Goal: Task Accomplishment & Management: Manage account settings

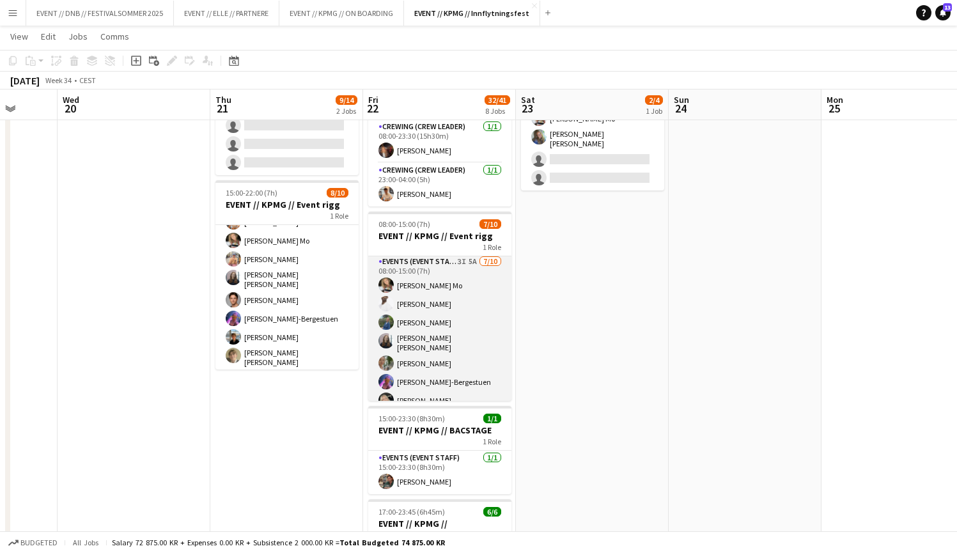
scroll to position [70, 0]
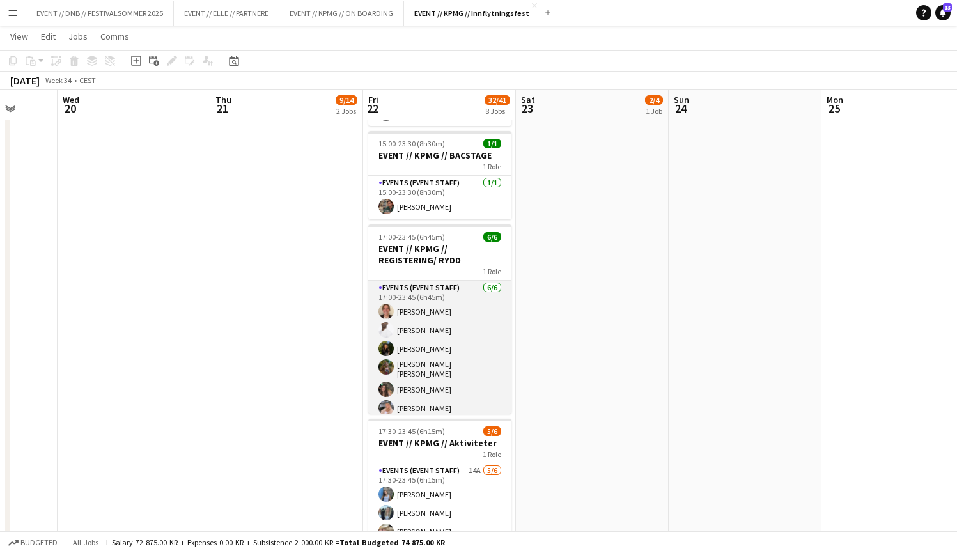
click at [486, 369] on app-card-role "Events (Event Staff) [DATE] 17:00-23:45 (6h45m) [PERSON_NAME] [PERSON_NAME] [PE…" at bounding box center [439, 351] width 143 height 140
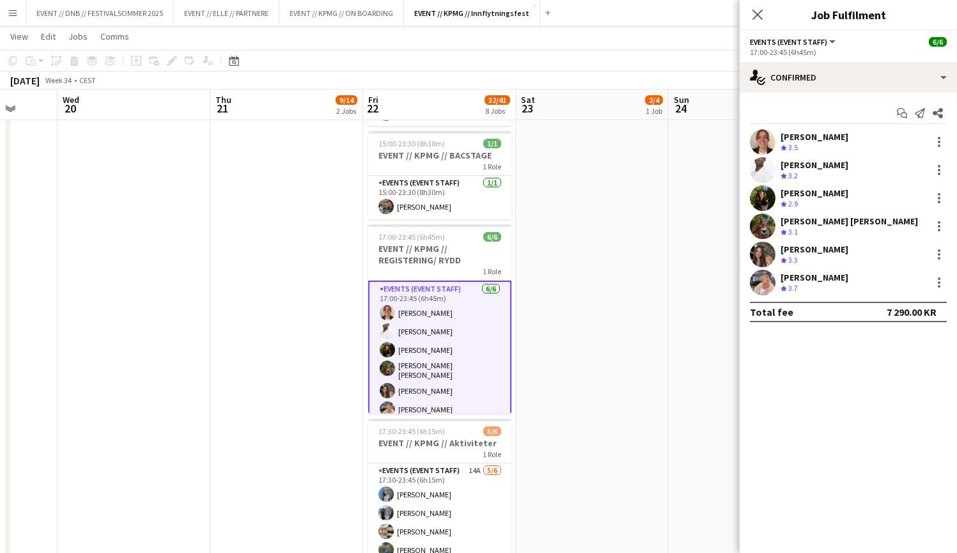
click at [823, 280] on div "[PERSON_NAME]" at bounding box center [815, 278] width 68 height 12
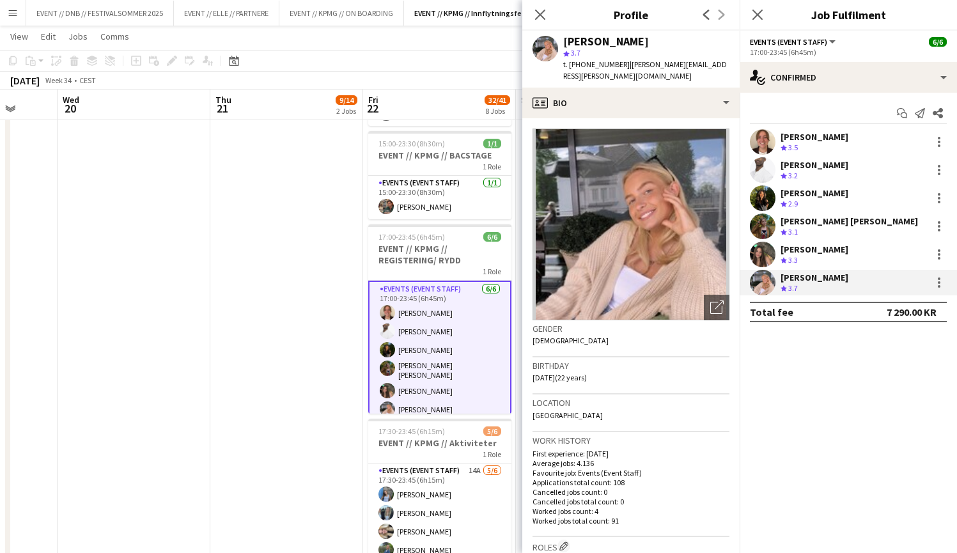
click at [789, 255] on span "3.3" at bounding box center [793, 260] width 10 height 10
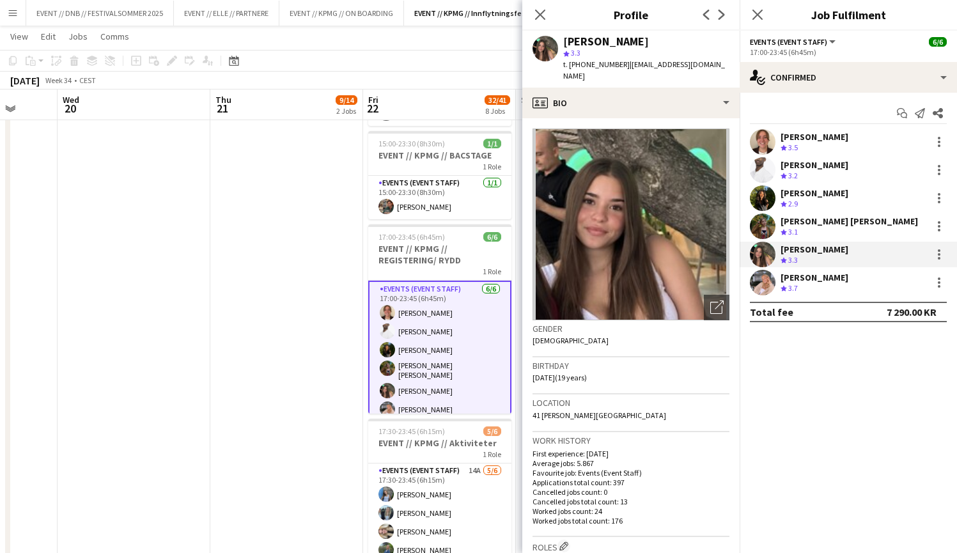
click at [270, 198] on app-date-cell "09:00-16:00 (7h) 1/4 EVENT // KPMG // Innkjøp 1 Role Events (Event Staff) 4I 8A…" at bounding box center [286, 435] width 153 height 1369
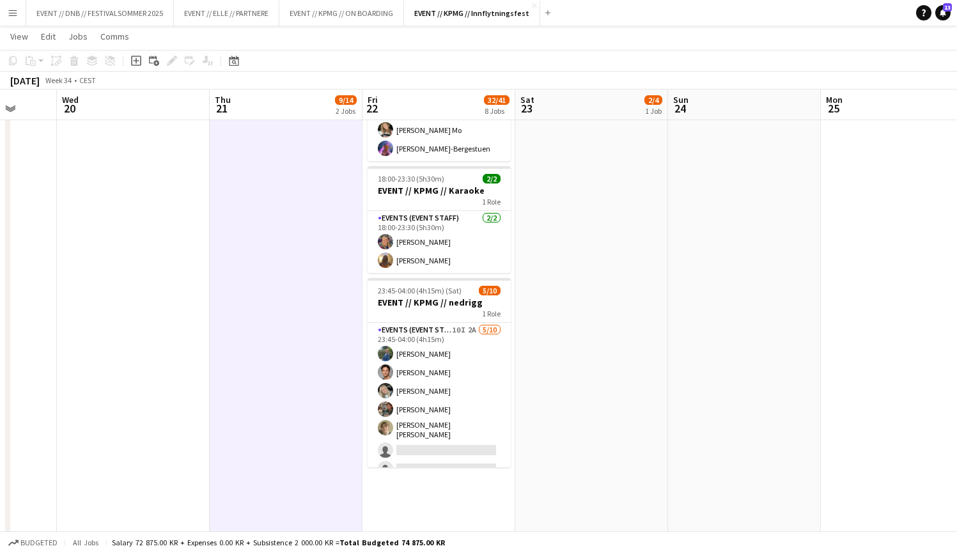
scroll to position [981, 0]
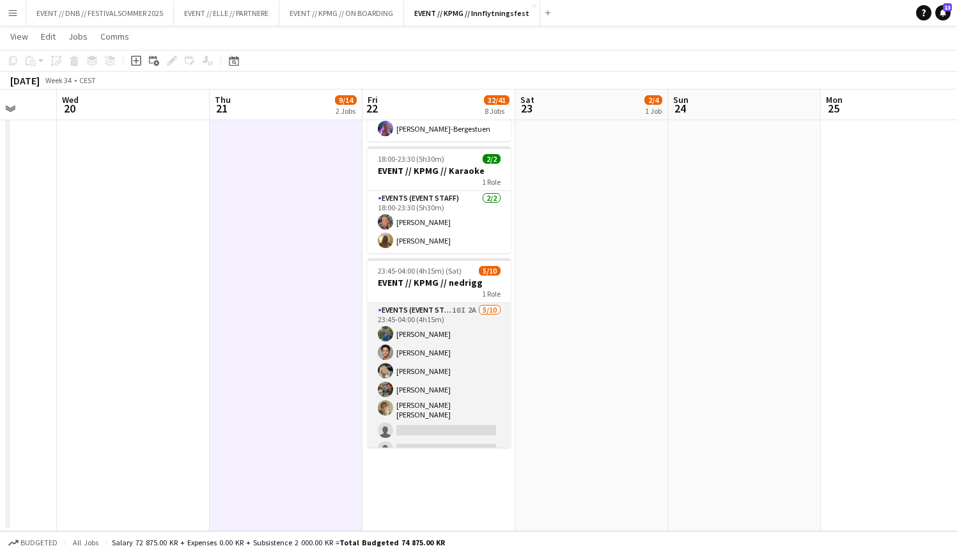
click at [406, 372] on app-card-role "Events (Event Staff) 10I 2A [DATE] 23:45-04:00 (4h15m) [PERSON_NAME] [PERSON_NA…" at bounding box center [439, 410] width 143 height 214
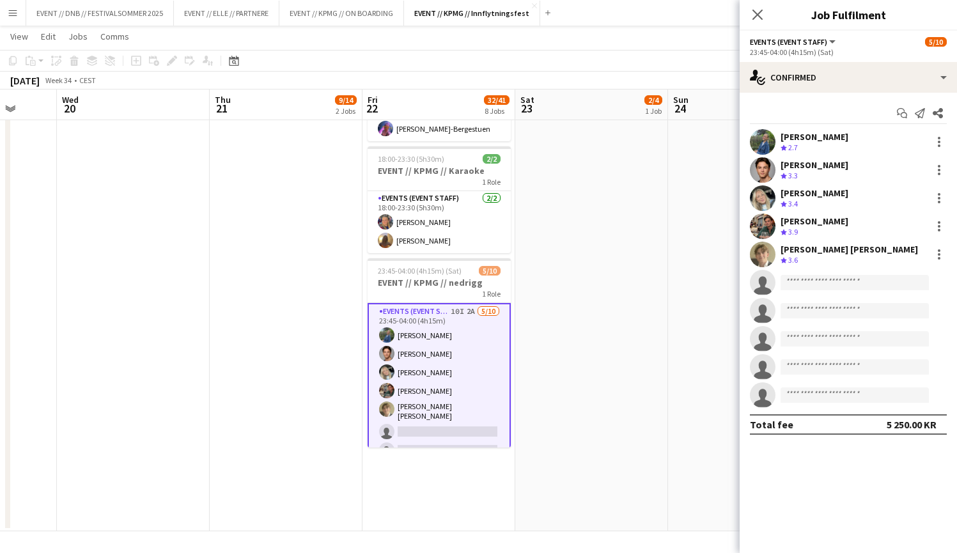
click at [816, 251] on div "[PERSON_NAME] [PERSON_NAME]" at bounding box center [849, 250] width 137 height 12
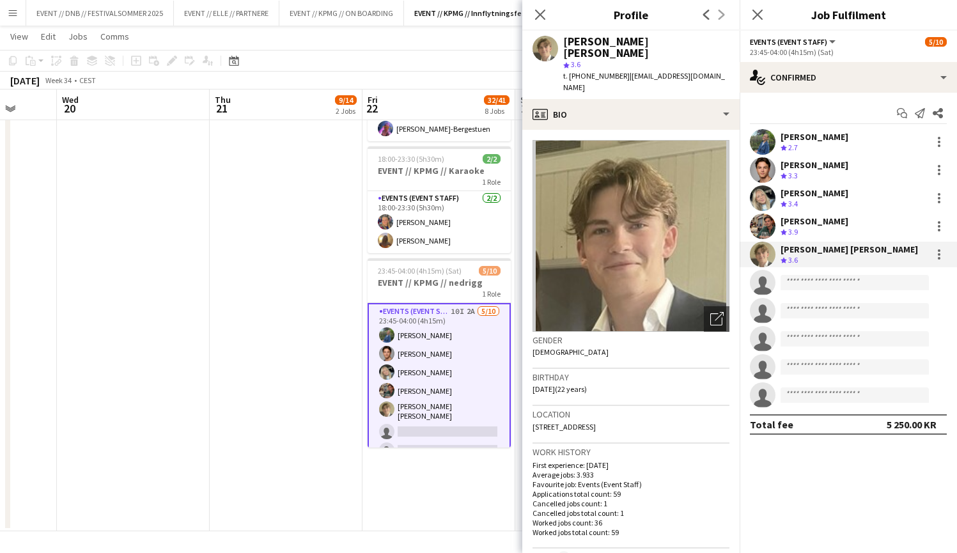
click at [796, 227] on span "3.9" at bounding box center [793, 232] width 10 height 10
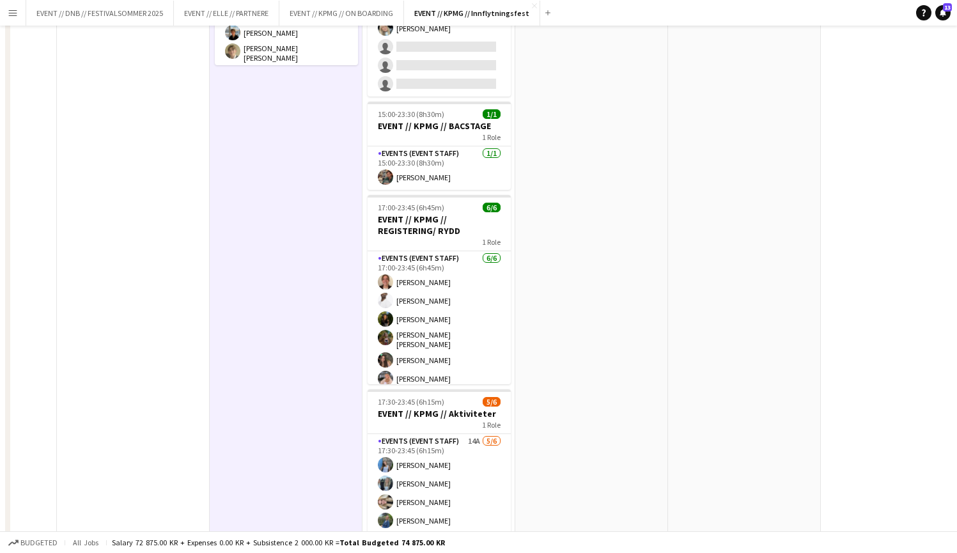
scroll to position [0, 0]
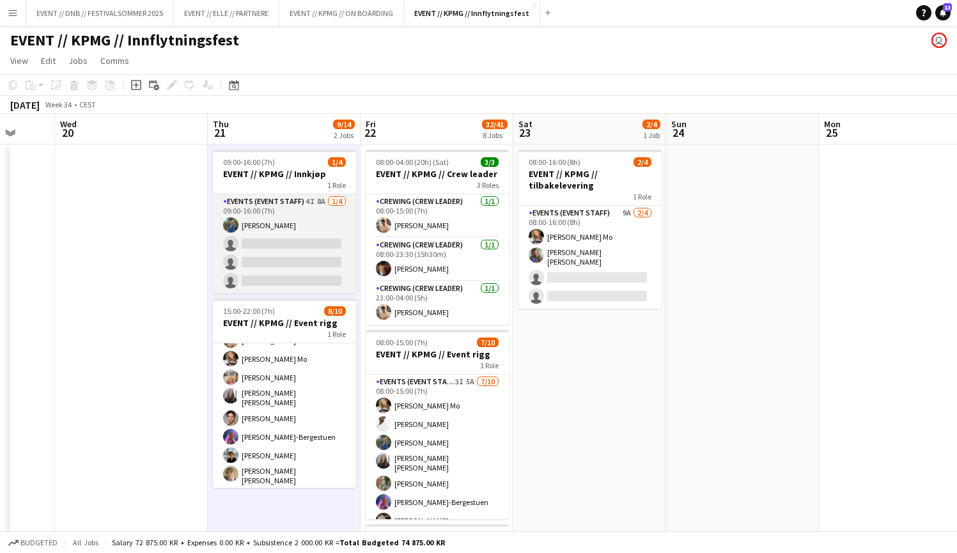
click at [343, 263] on app-card-role "Events (Event Staff) 4I 8A [DATE] 09:00-16:00 (7h) [PERSON_NAME] single-neutral…" at bounding box center [284, 243] width 143 height 99
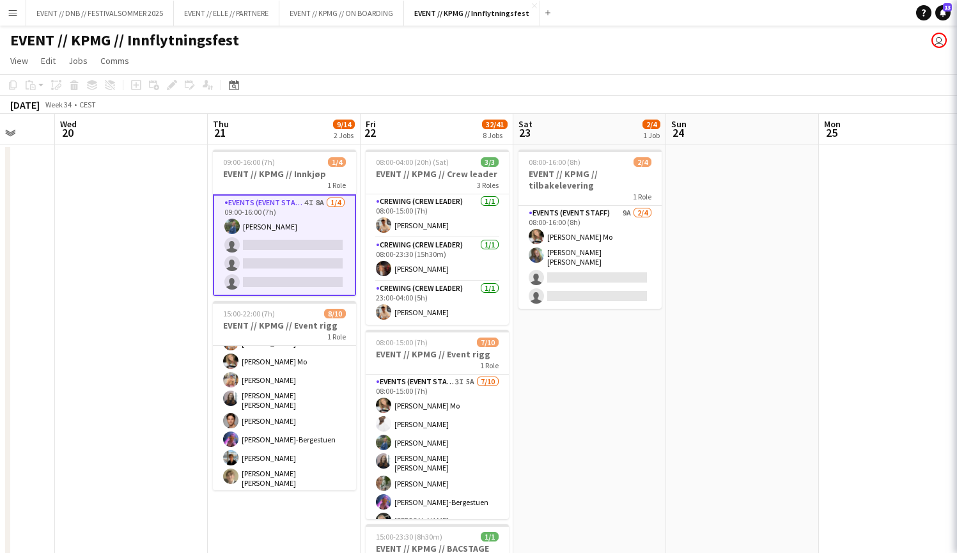
scroll to position [0, 404]
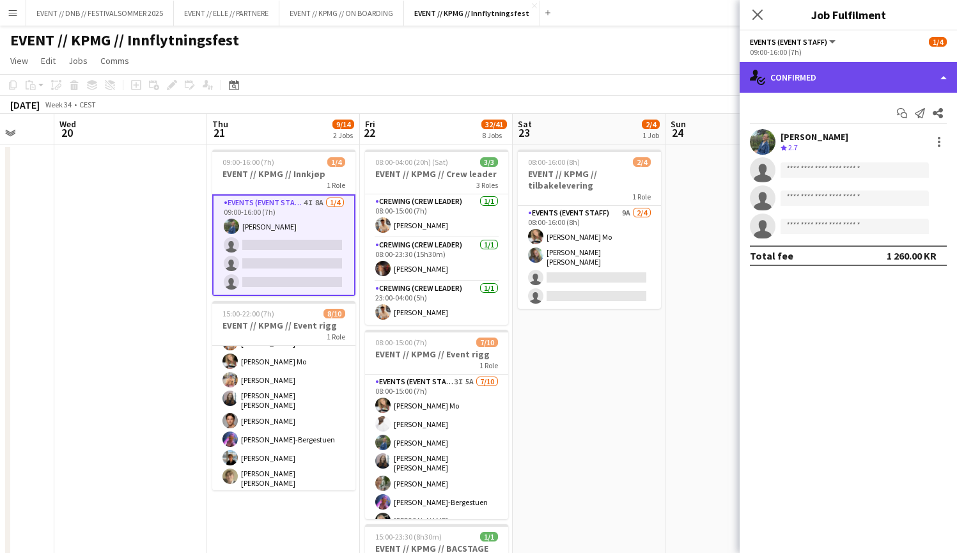
click at [815, 92] on div "single-neutral-actions-check-2 Confirmed" at bounding box center [848, 77] width 217 height 31
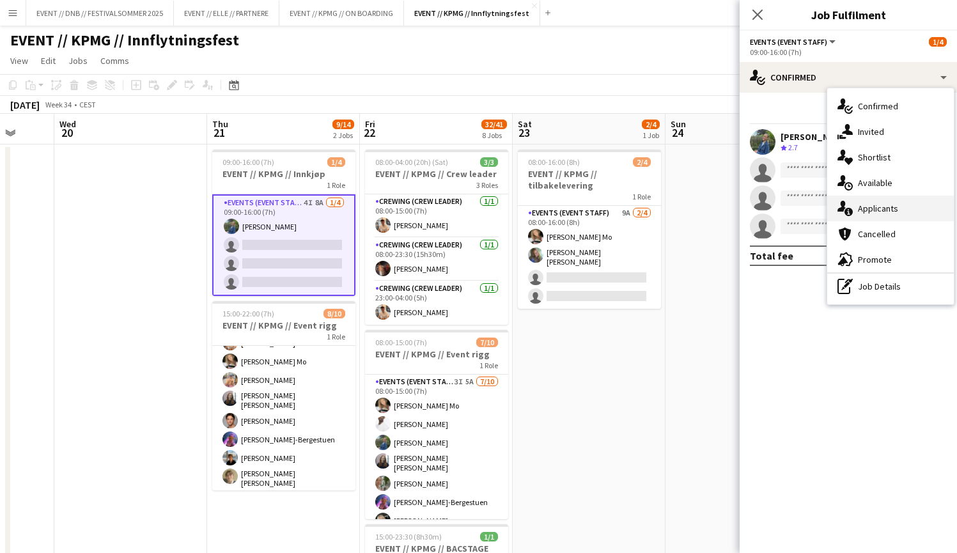
click at [909, 217] on div "single-neutral-actions-information Applicants" at bounding box center [890, 209] width 127 height 26
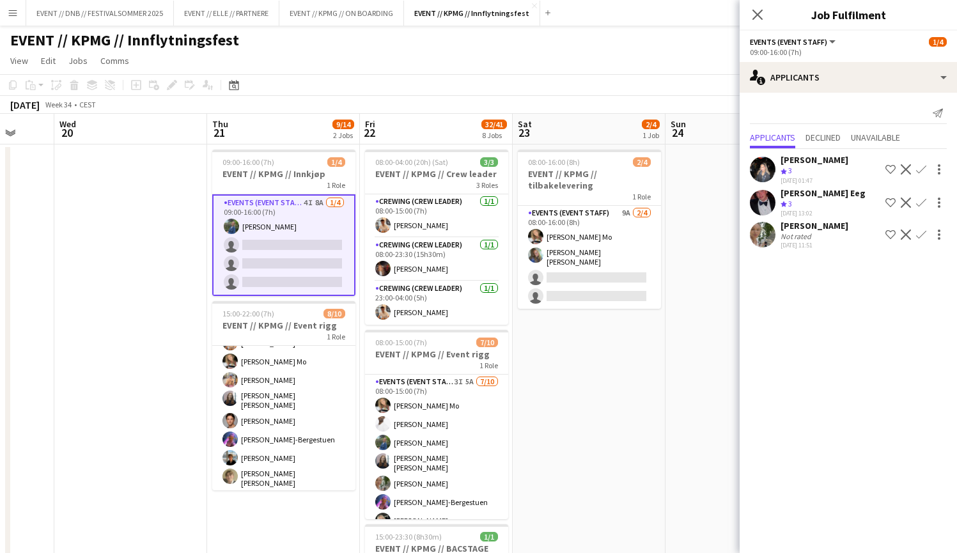
click at [850, 250] on div "[PERSON_NAME] Crew rating 3 [DATE] 01:47 Shortlist crew Decline Confirm [PERSON…" at bounding box center [848, 200] width 217 height 103
click at [830, 235] on div "Not rated" at bounding box center [815, 236] width 68 height 10
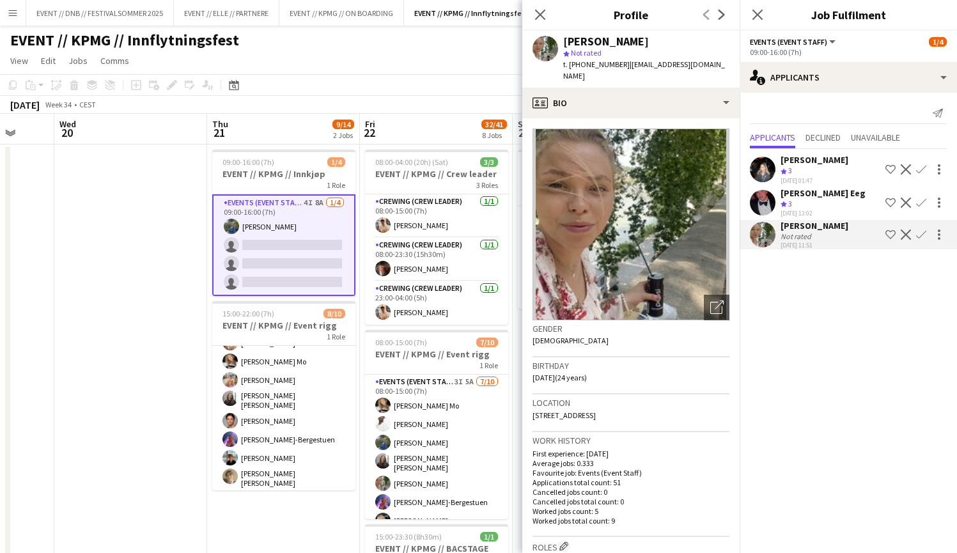
click at [807, 196] on div "[PERSON_NAME] Eeg" at bounding box center [823, 193] width 85 height 12
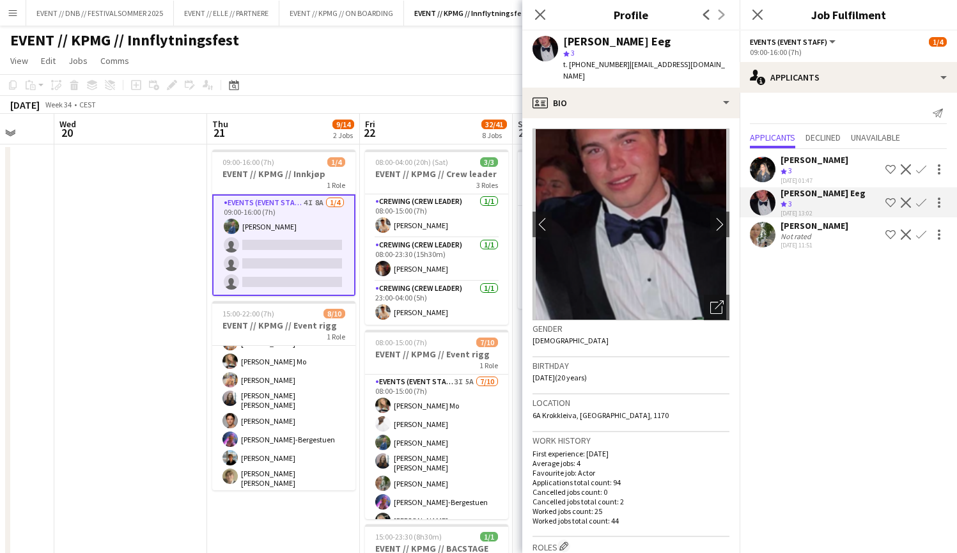
click at [811, 171] on div "Crew rating 3" at bounding box center [815, 171] width 68 height 11
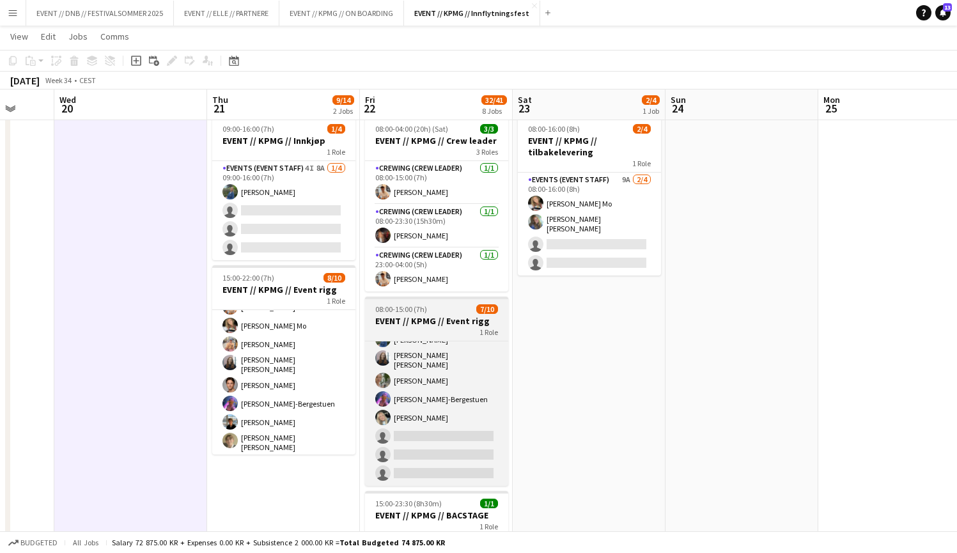
scroll to position [70, 0]
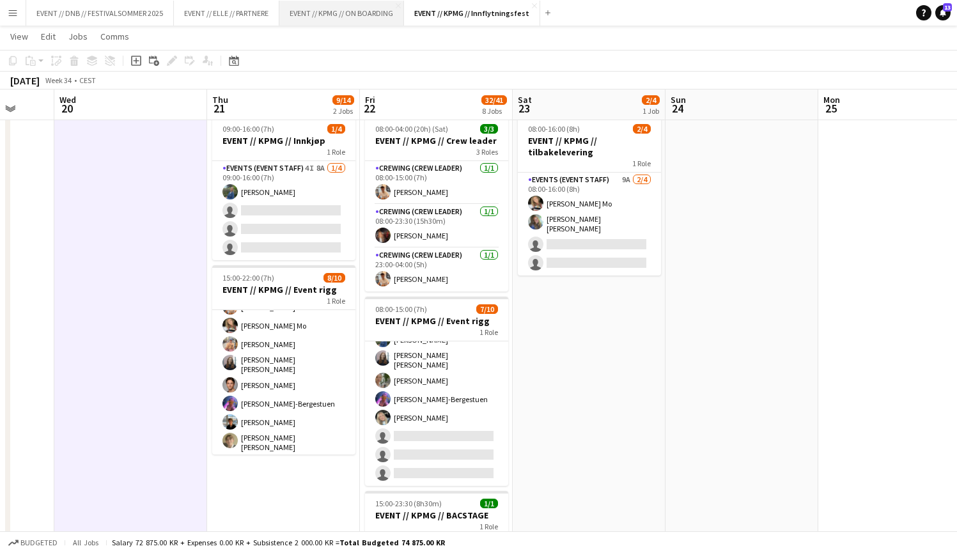
click at [329, 15] on button "EVENT // KPMG // ON BOARDING Close" at bounding box center [341, 13] width 125 height 25
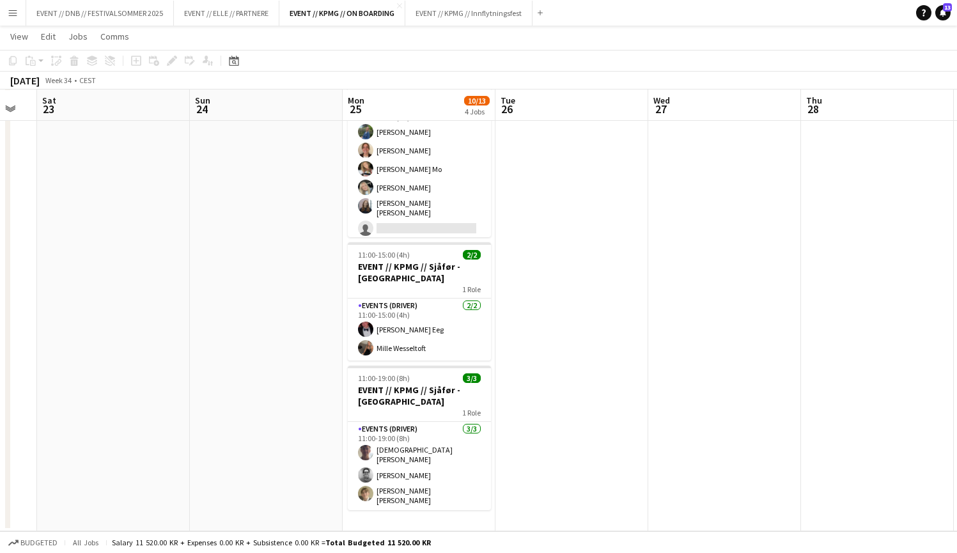
scroll to position [224, 0]
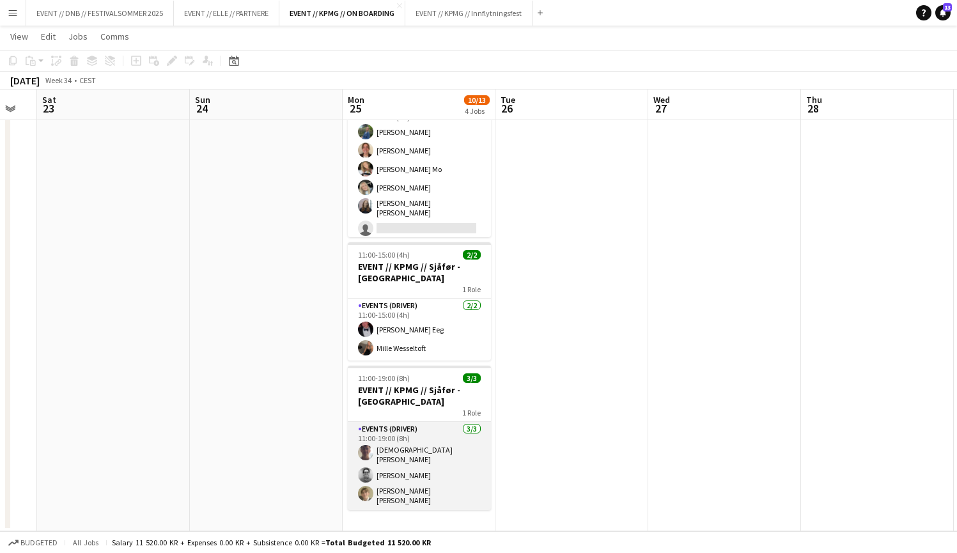
click at [424, 453] on app-card-role "Events (Driver) [DATE] 11:00-19:00 (8h) [DEMOGRAPHIC_DATA][PERSON_NAME] [DEMOGR…" at bounding box center [419, 466] width 143 height 88
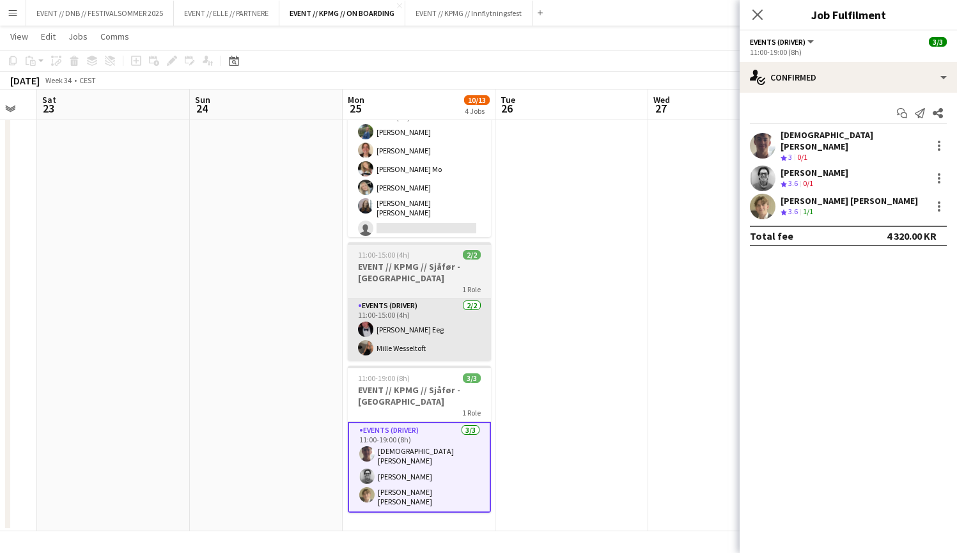
click at [440, 360] on app-card-role "Events (Driver) [DATE] 11:00-15:00 (4h) [PERSON_NAME] Eeg Mille Wesseltoft" at bounding box center [419, 330] width 143 height 62
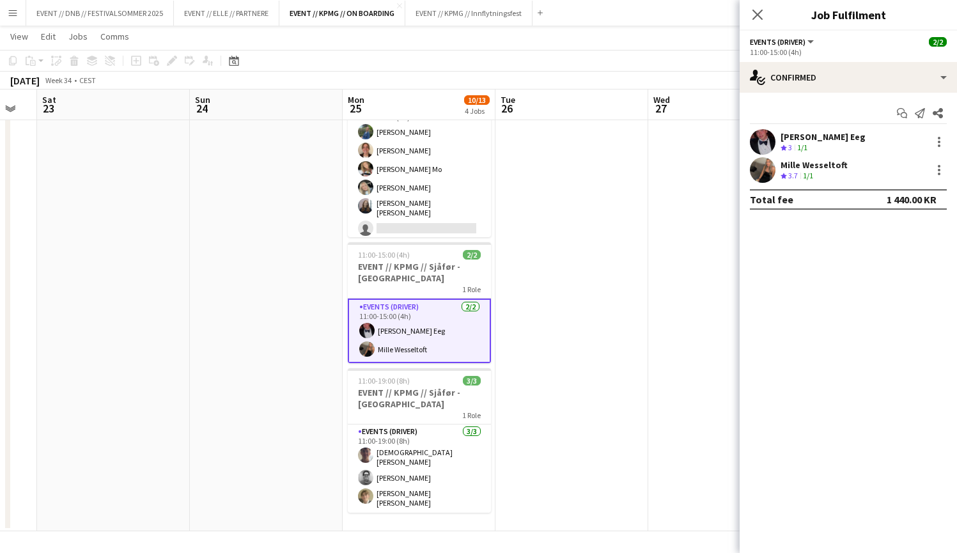
click at [798, 135] on div "[PERSON_NAME] Eeg" at bounding box center [823, 137] width 85 height 12
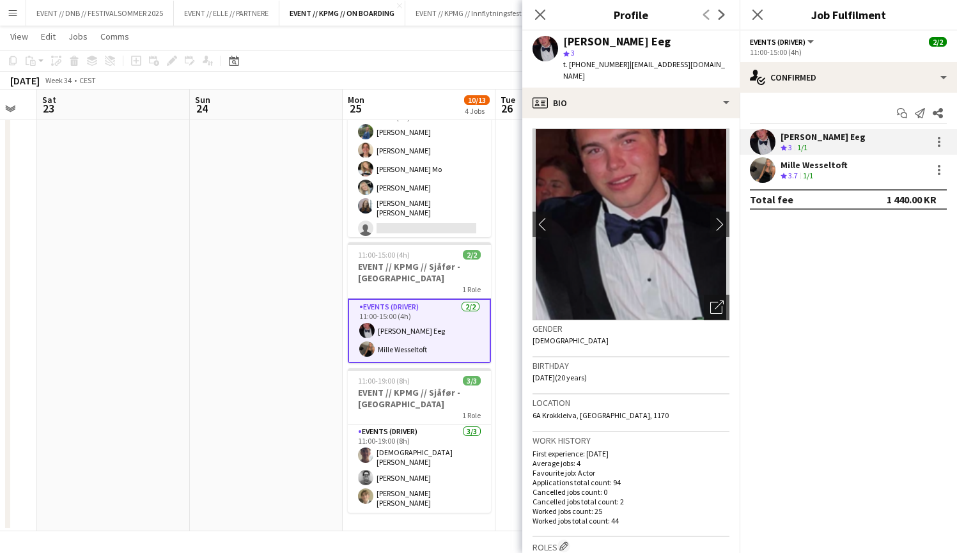
click at [288, 276] on app-date-cell at bounding box center [266, 225] width 153 height 612
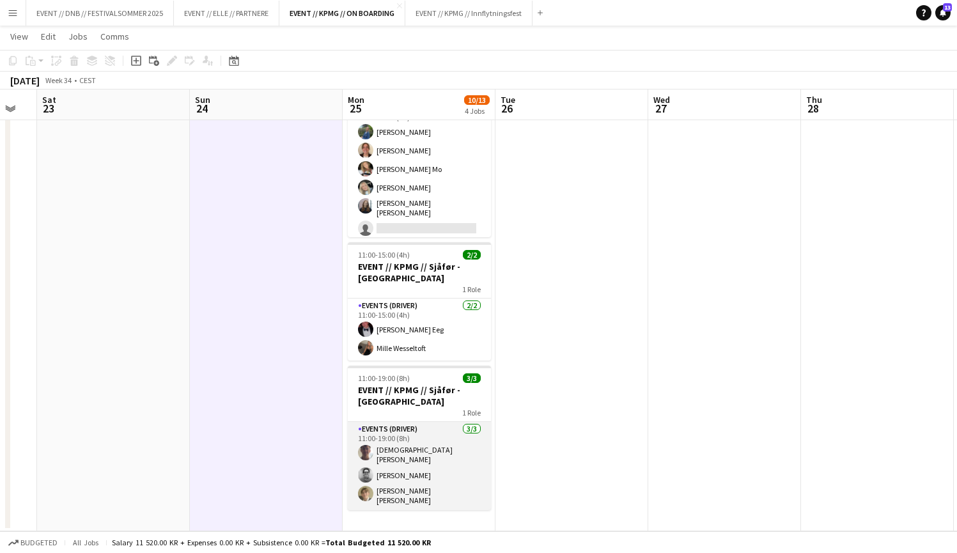
click at [405, 477] on app-card-role "Events (Driver) [DATE] 11:00-19:00 (8h) [DEMOGRAPHIC_DATA][PERSON_NAME] [DEMOGR…" at bounding box center [419, 466] width 143 height 88
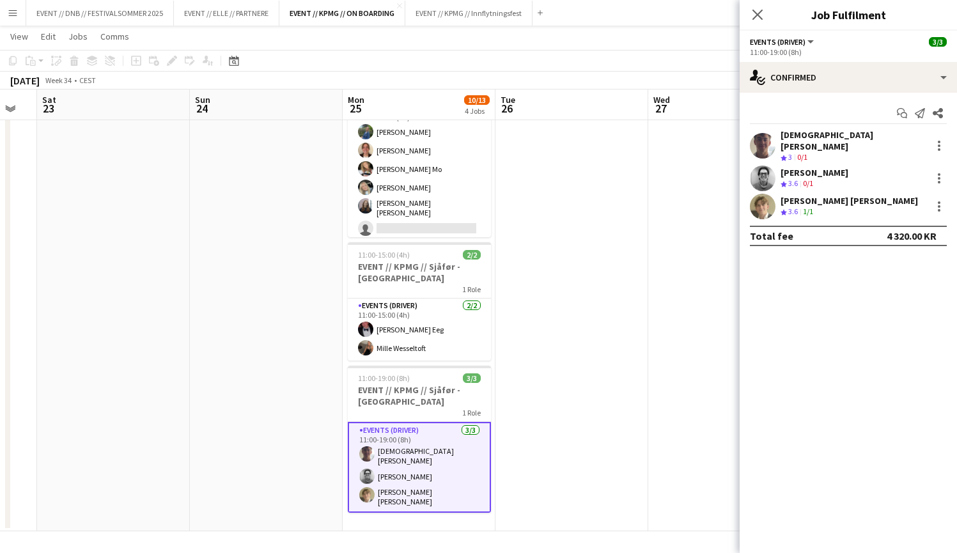
click at [765, 166] on app-user-avatar at bounding box center [763, 179] width 26 height 26
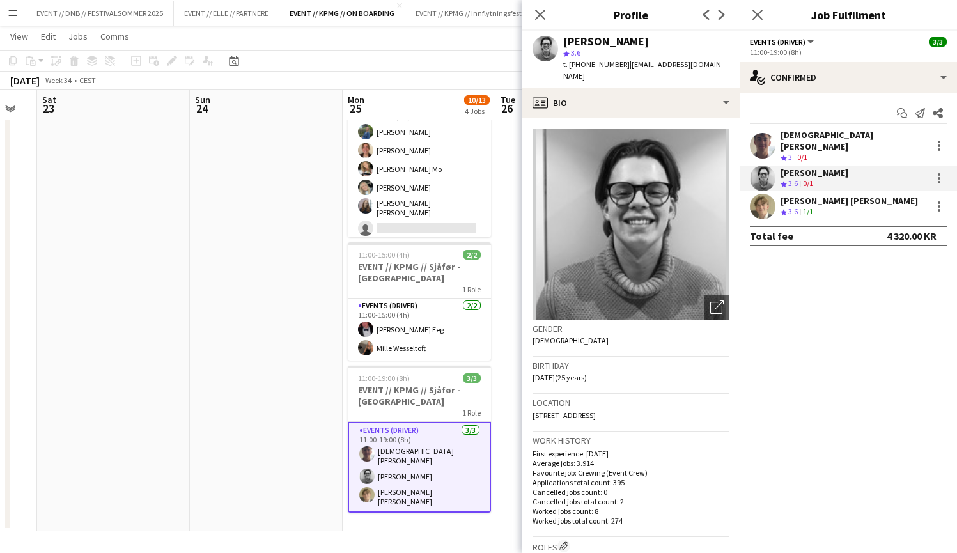
click at [672, 245] on img at bounding box center [630, 224] width 197 height 192
click at [290, 334] on app-date-cell at bounding box center [266, 225] width 153 height 612
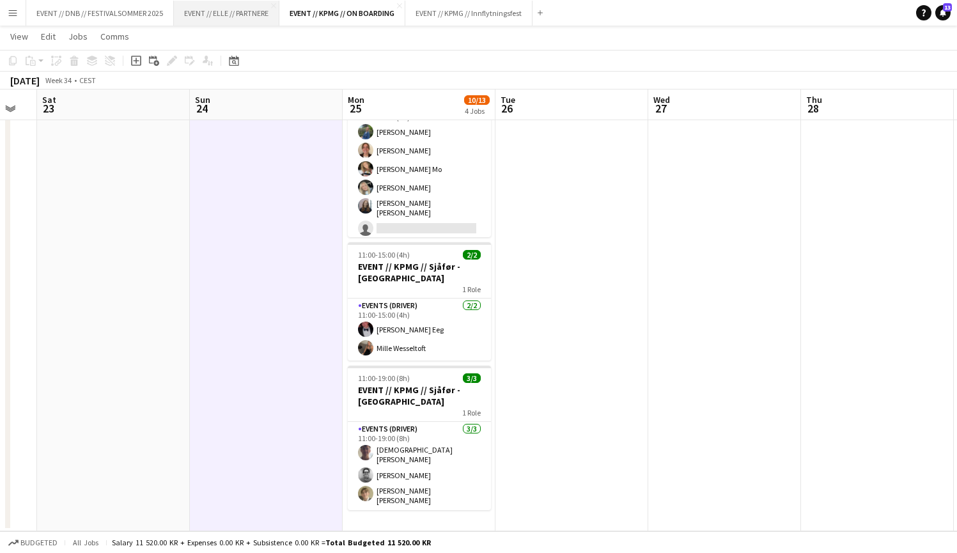
click at [228, 14] on button "EVENT // ELLE // PARTNERE Close" at bounding box center [226, 13] width 105 height 25
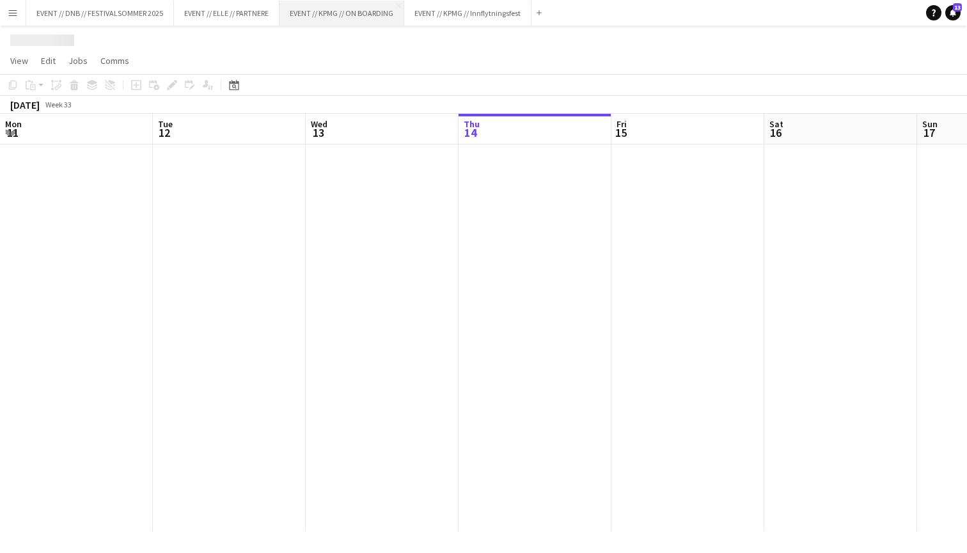
scroll to position [0, 306]
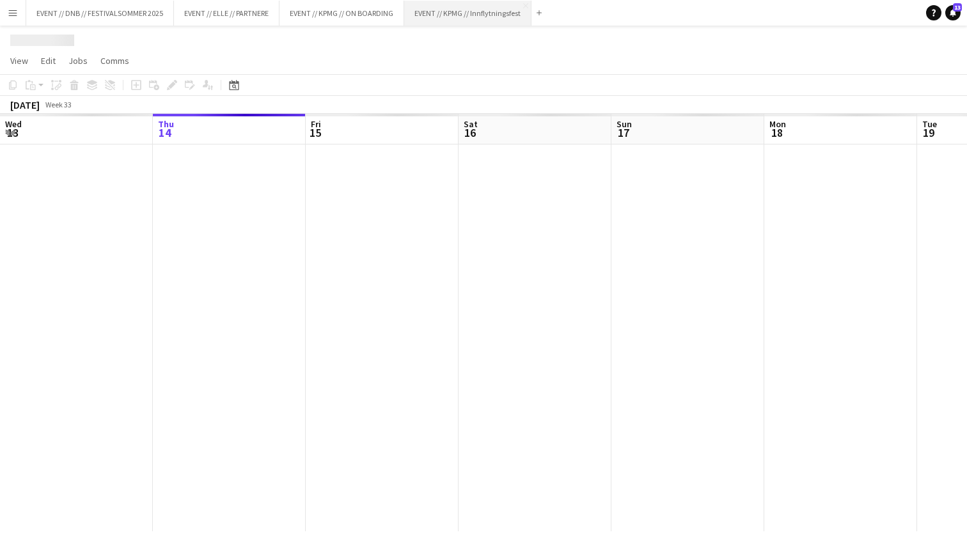
click at [463, 17] on button "EVENT // KPMG // Innflytningsfest Close" at bounding box center [467, 13] width 127 height 25
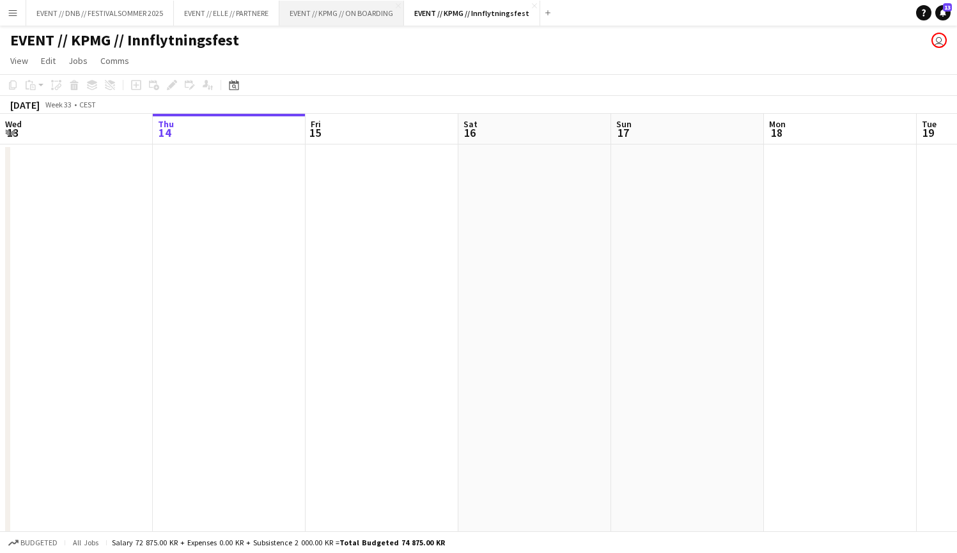
click at [346, 17] on button "EVENT // KPMG // ON BOARDING Close" at bounding box center [341, 13] width 125 height 25
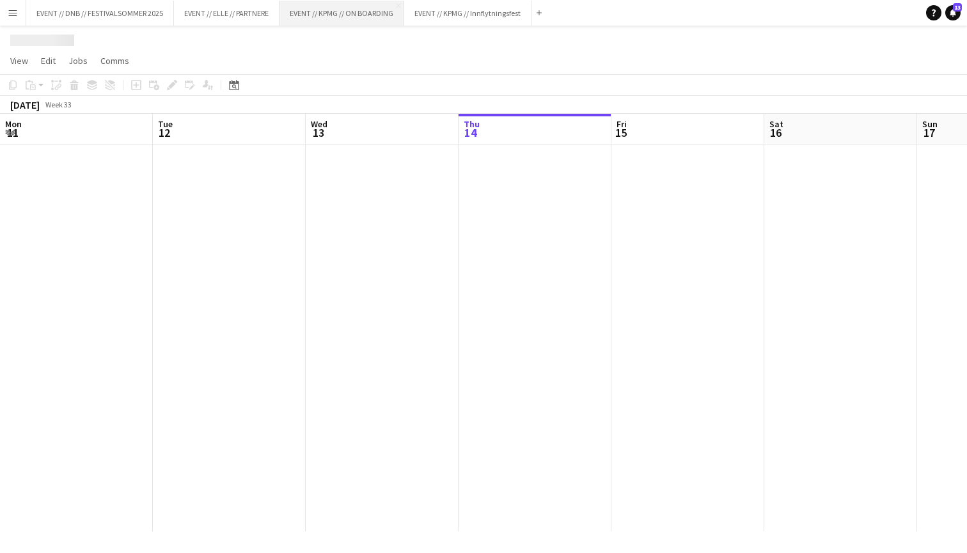
scroll to position [0, 306]
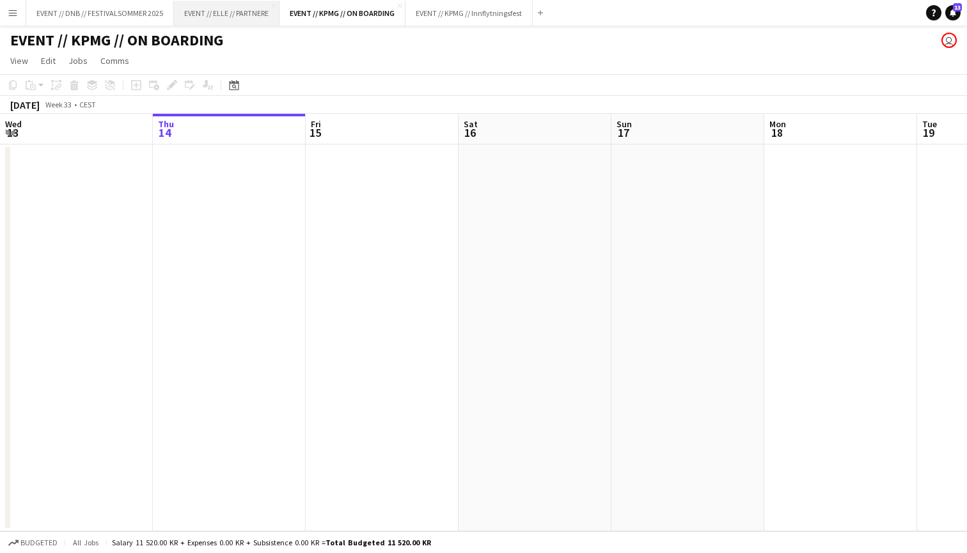
click at [226, 23] on button "EVENT // ELLE // PARTNERE Close" at bounding box center [226, 13] width 105 height 25
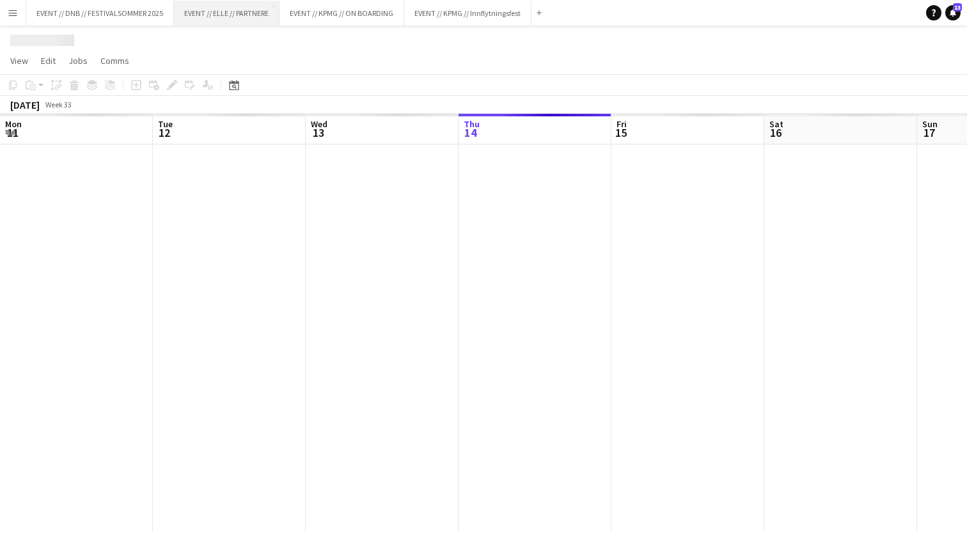
scroll to position [0, 306]
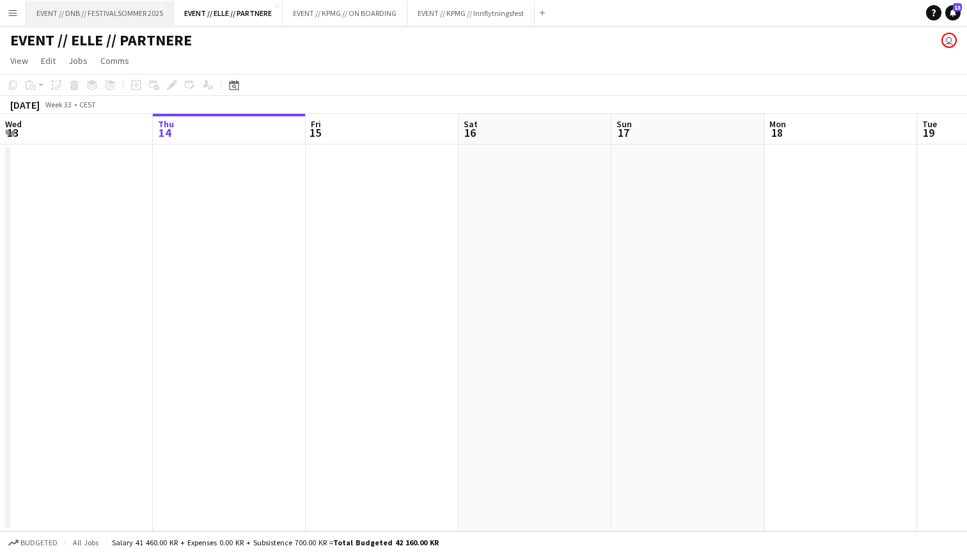
click at [132, 12] on button "EVENT // DNB // FESTIVALSOMMER 2025 Close" at bounding box center [100, 13] width 148 height 25
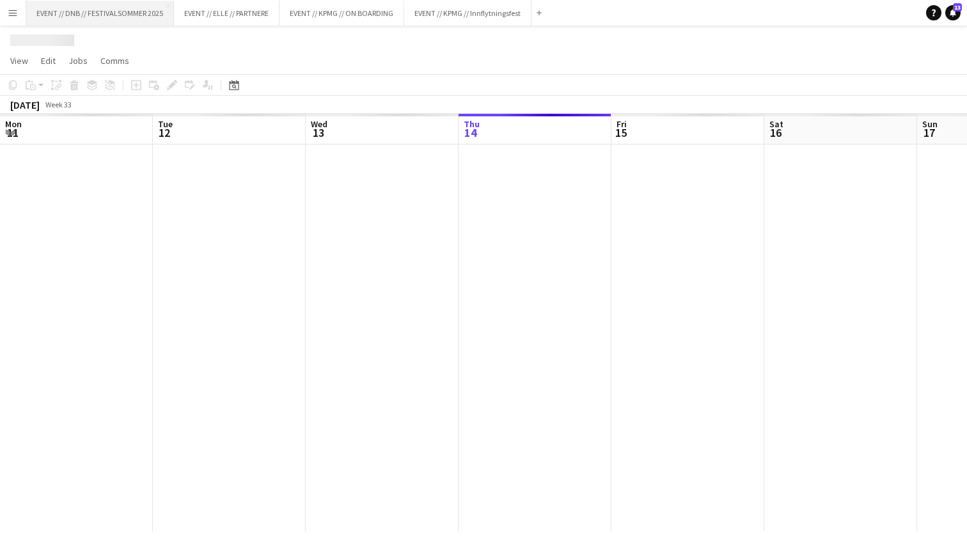
scroll to position [0, 306]
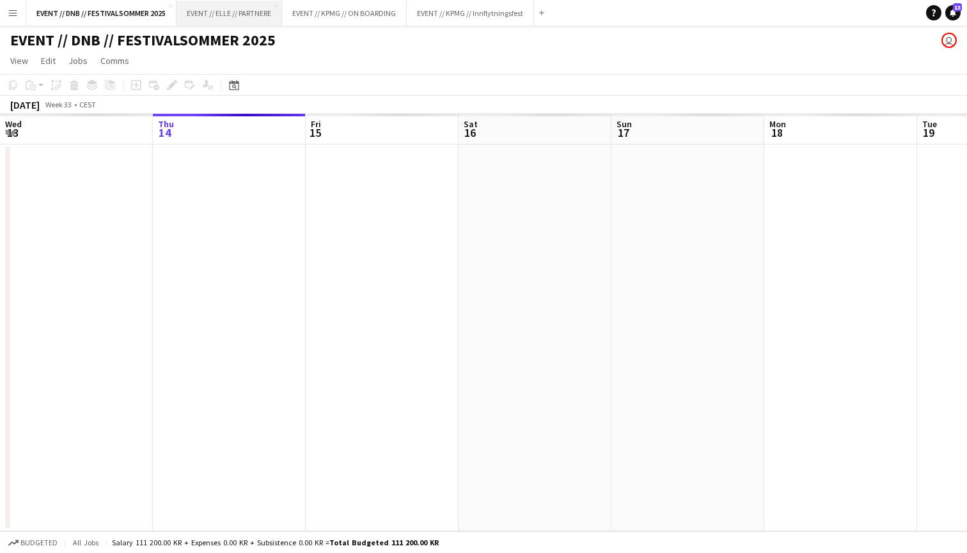
click at [212, 15] on button "EVENT // ELLE // PARTNERE Close" at bounding box center [228, 13] width 105 height 25
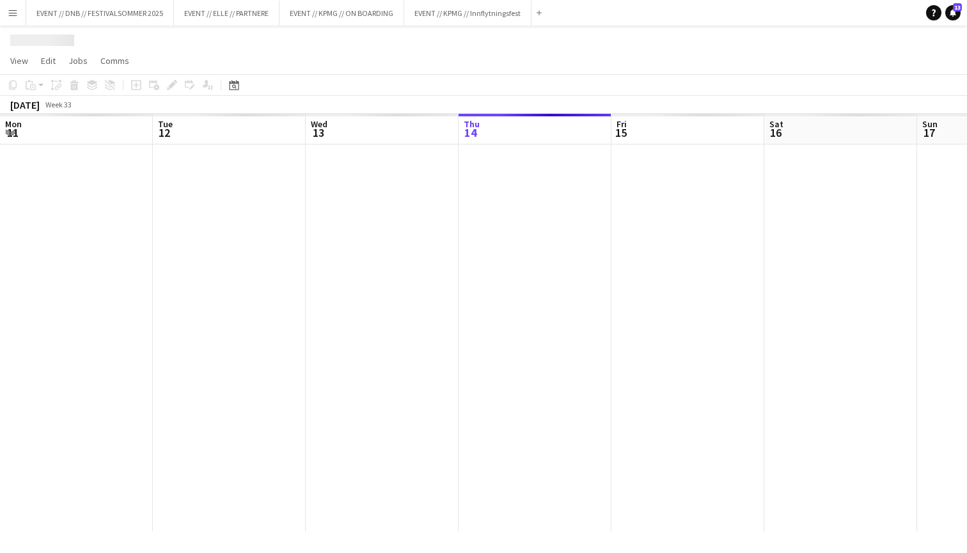
scroll to position [0, 306]
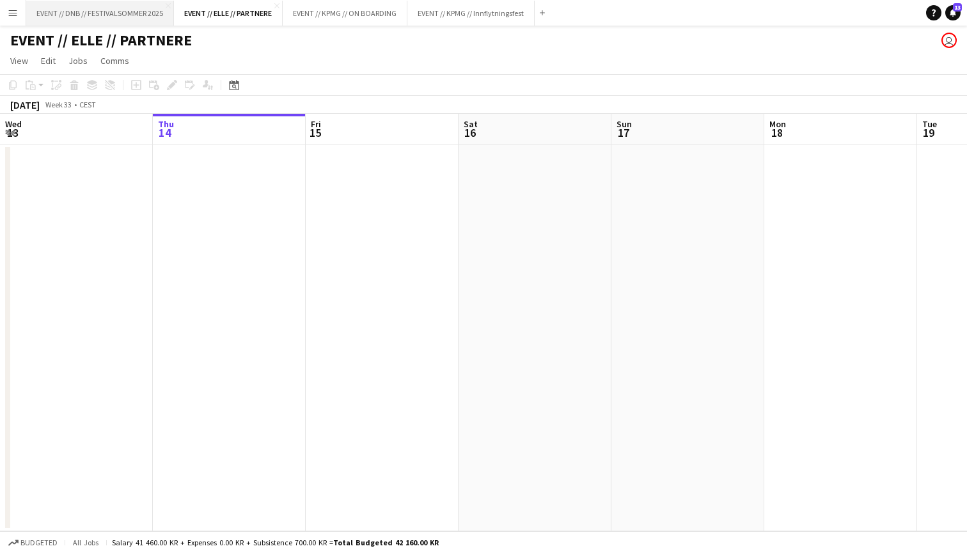
click at [102, 4] on button "EVENT // DNB // FESTIVALSOMMER 2025 Close" at bounding box center [100, 13] width 148 height 25
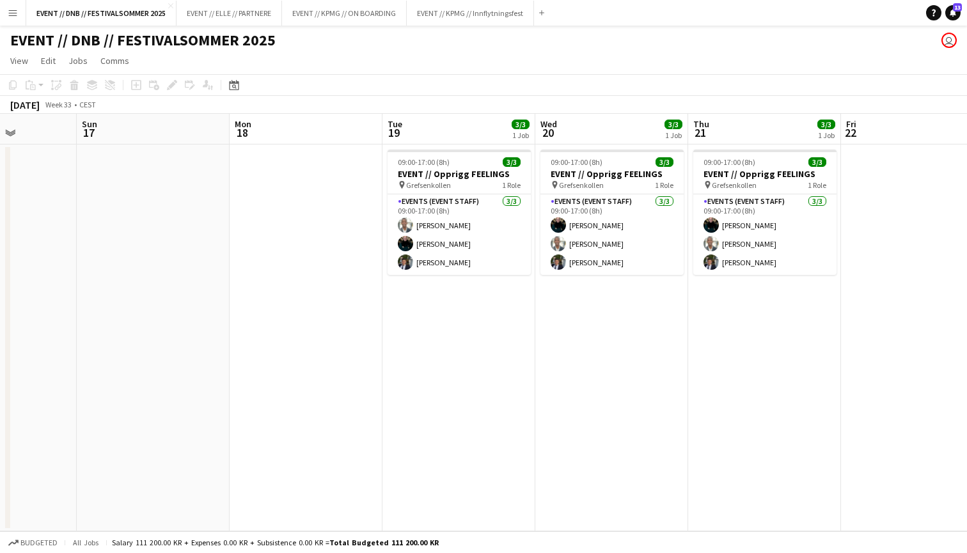
scroll to position [0, 389]
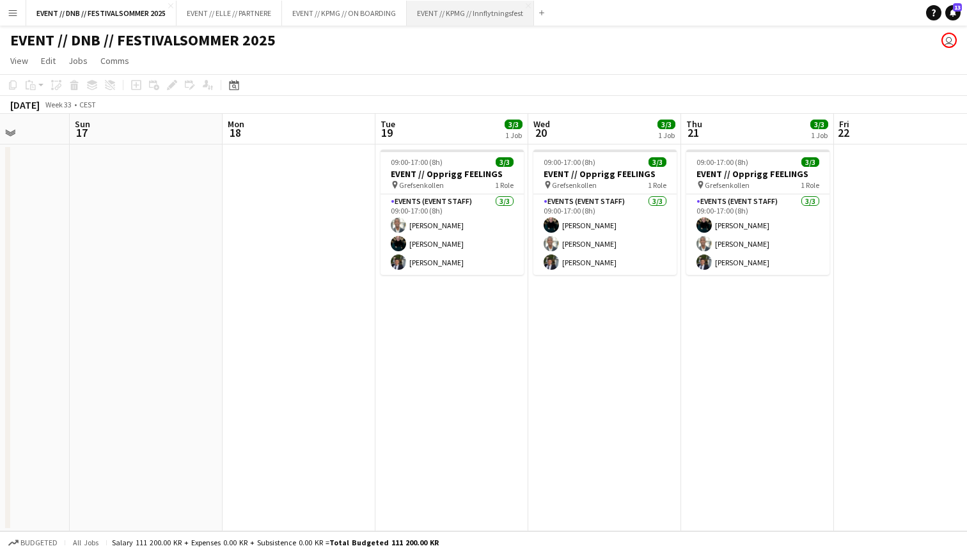
click at [469, 13] on button "EVENT // KPMG // Innflytningsfest Close" at bounding box center [470, 13] width 127 height 25
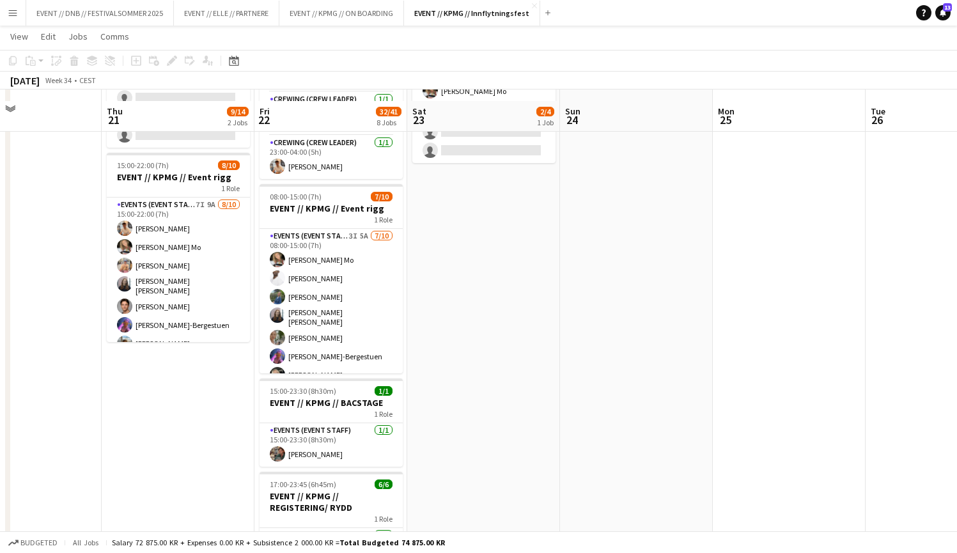
scroll to position [158, 0]
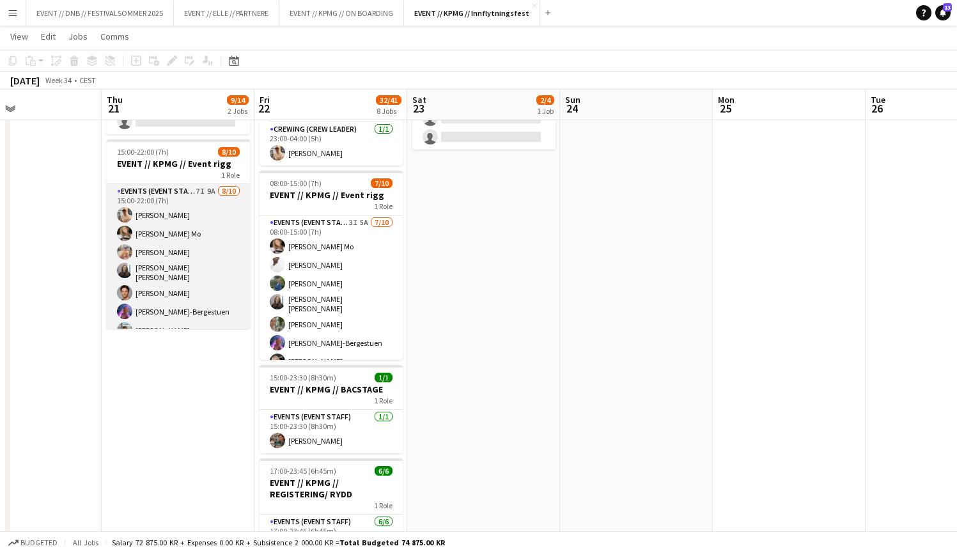
click at [165, 242] on app-card-role "Events (Event Staff) 7I 9A [DATE] 15:00-22:00 (7h) [PERSON_NAME] [PERSON_NAME] …" at bounding box center [178, 293] width 143 height 218
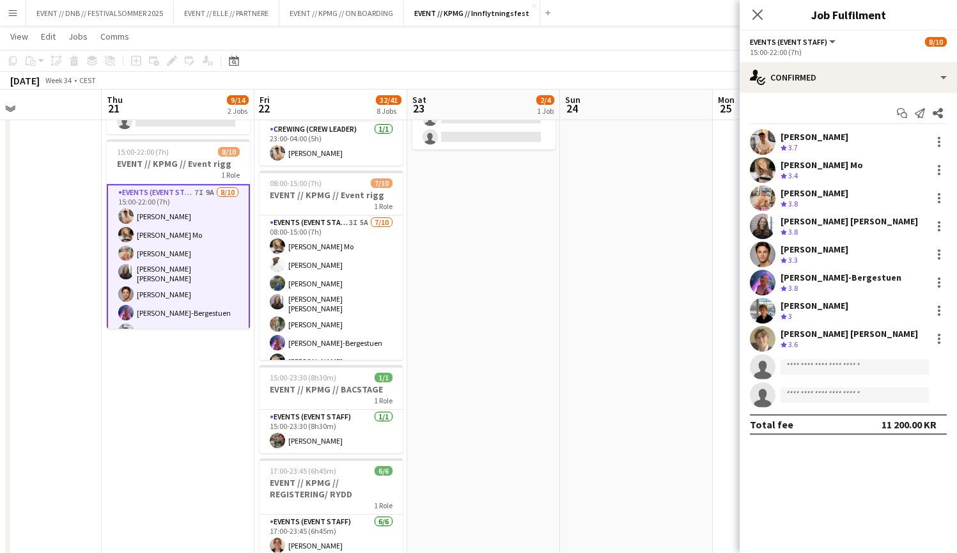
click at [765, 259] on app-user-avatar at bounding box center [763, 255] width 26 height 26
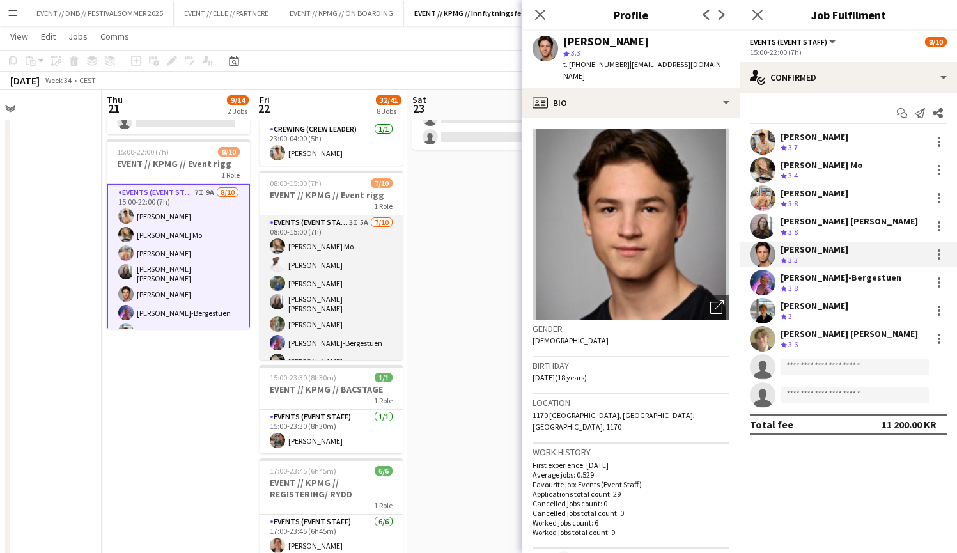
click at [339, 346] on app-card-role "Events (Event Staff) 3I 5A [DATE] 08:00-15:00 (7h) [PERSON_NAME] Mo [PERSON_NAM…" at bounding box center [331, 322] width 143 height 214
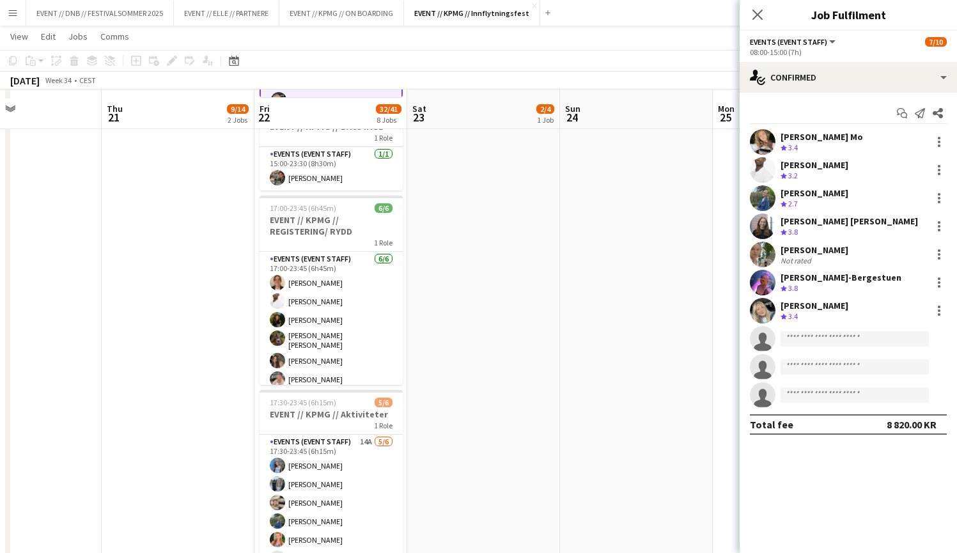
scroll to position [430, 0]
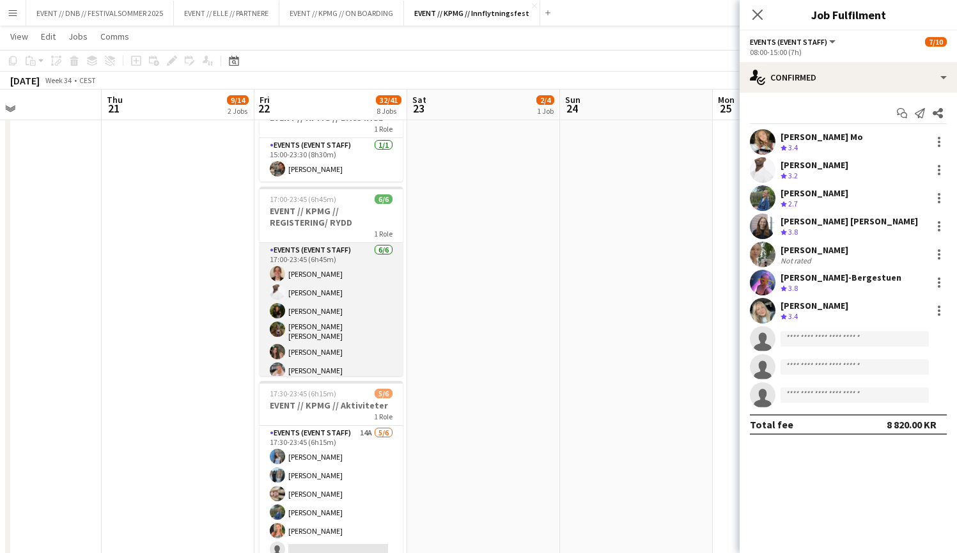
click at [285, 275] on app-card-role "Events (Event Staff) [DATE] 17:00-23:45 (6h45m) [PERSON_NAME] [PERSON_NAME] [PE…" at bounding box center [331, 313] width 143 height 140
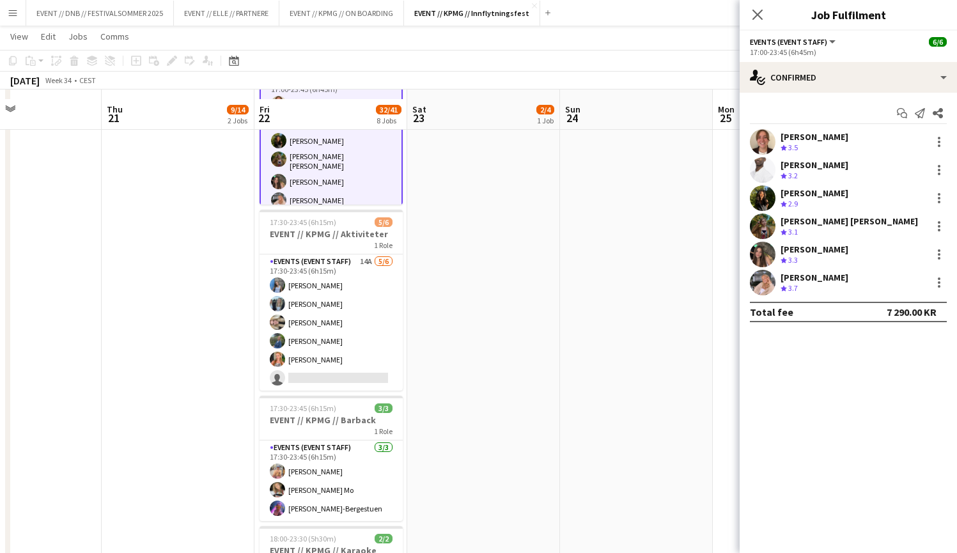
scroll to position [610, 0]
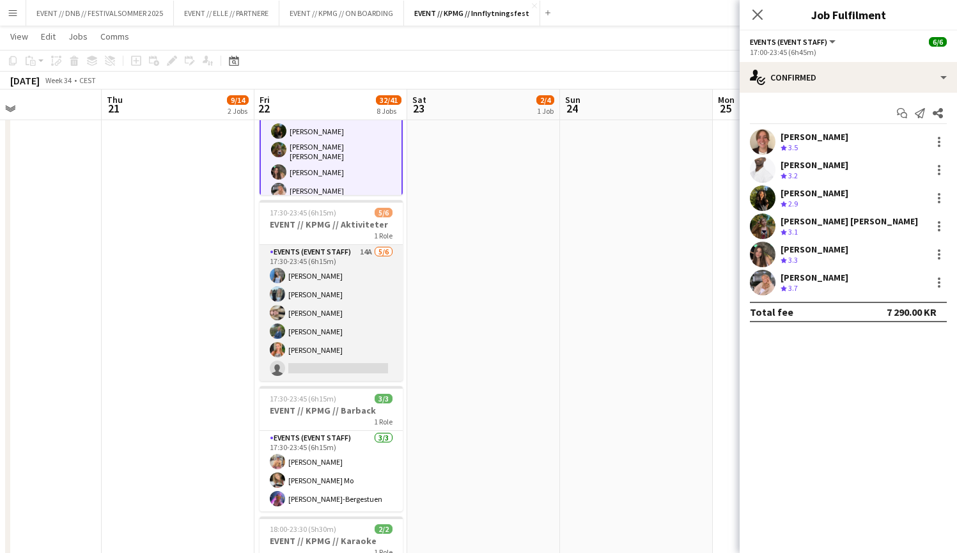
click at [309, 332] on app-card-role "Events (Event Staff) 14A [DATE] 17:30-23:45 (6h15m) [PERSON_NAME] [PERSON_NAME]…" at bounding box center [331, 313] width 143 height 136
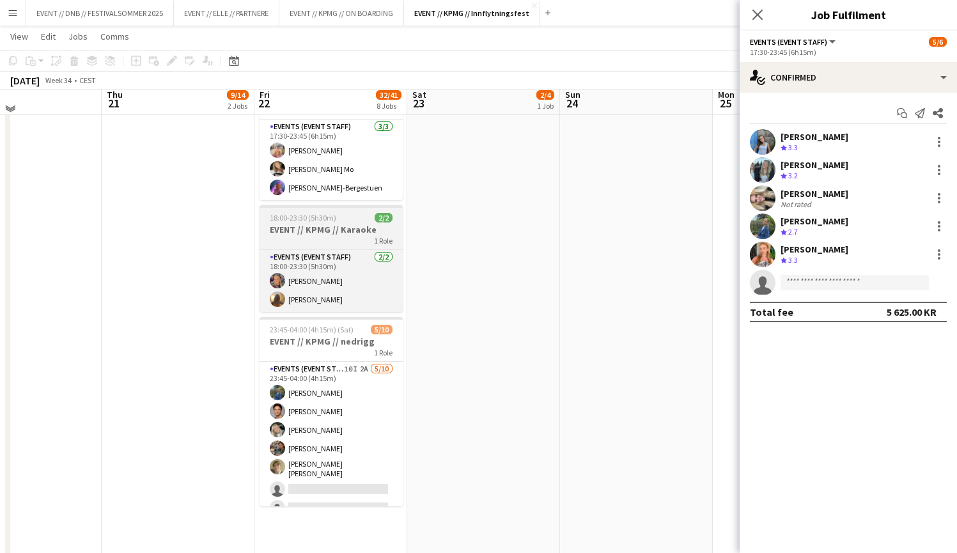
scroll to position [926, 0]
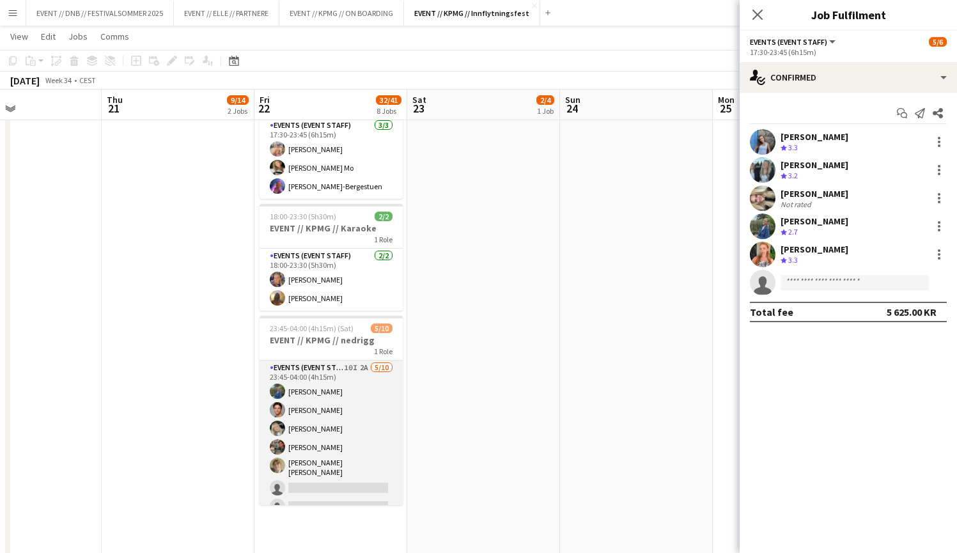
click at [332, 423] on app-card-role "Events (Event Staff) 10I 2A [DATE] 23:45-04:00 (4h15m) [PERSON_NAME] [PERSON_NA…" at bounding box center [331, 468] width 143 height 214
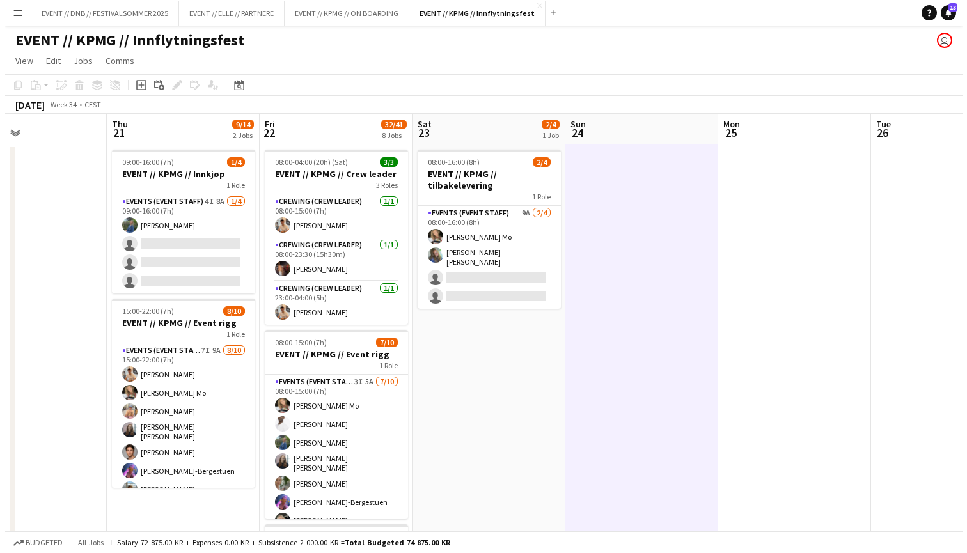
scroll to position [0, 0]
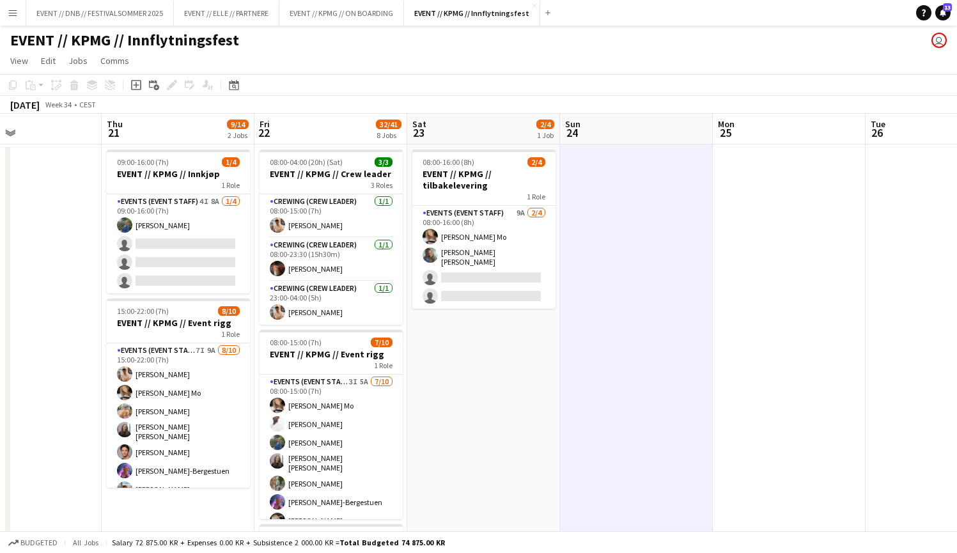
click at [16, 13] on app-icon "Menu" at bounding box center [13, 13] width 10 height 10
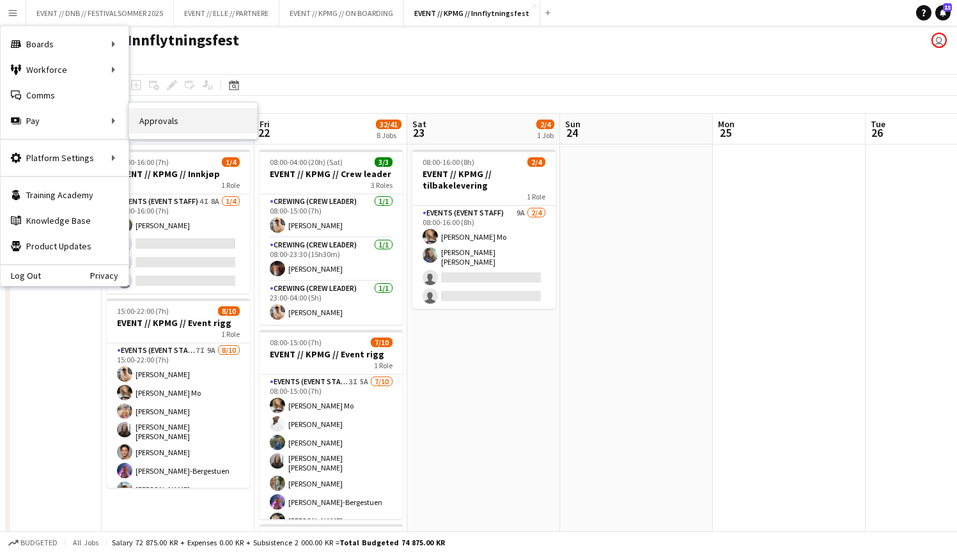
click at [154, 123] on link "Approvals" at bounding box center [193, 121] width 128 height 26
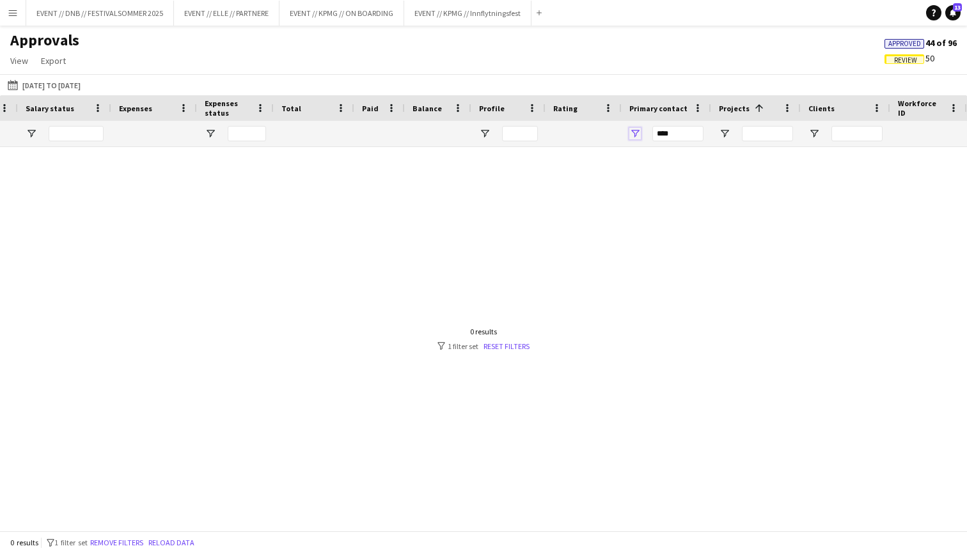
click at [630, 130] on span "Open Filter Menu" at bounding box center [635, 134] width 12 height 12
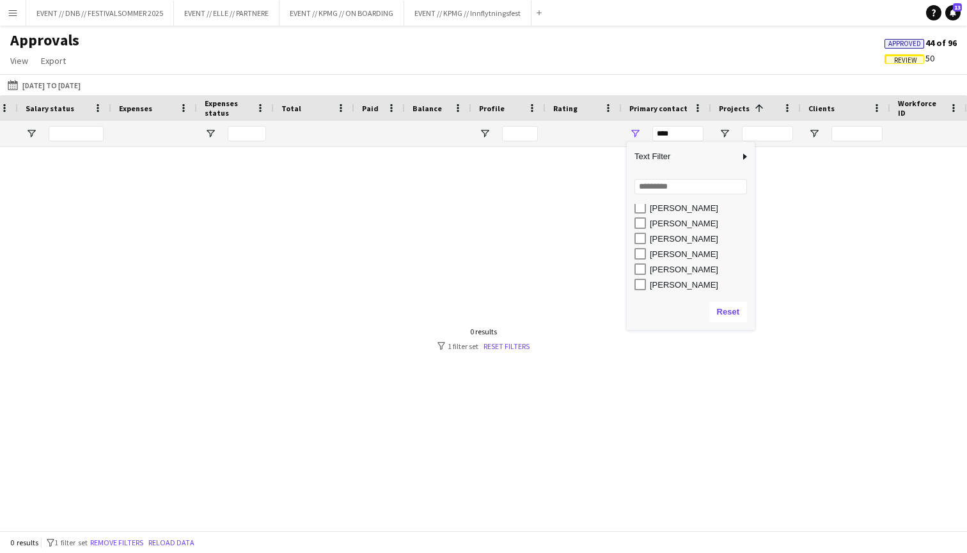
scroll to position [0, 871]
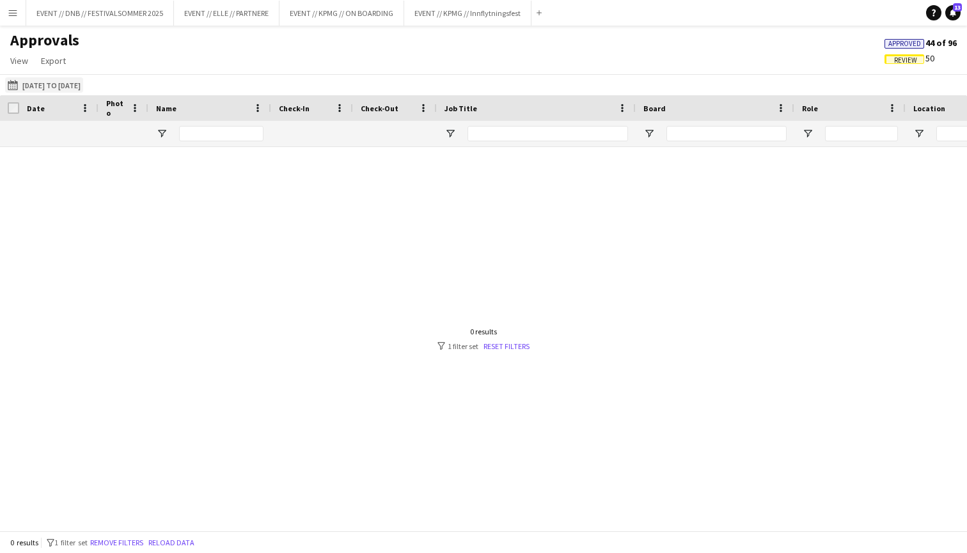
click at [80, 89] on button "[DATE] to [DATE] [DATE] to [DATE]" at bounding box center [44, 84] width 78 height 15
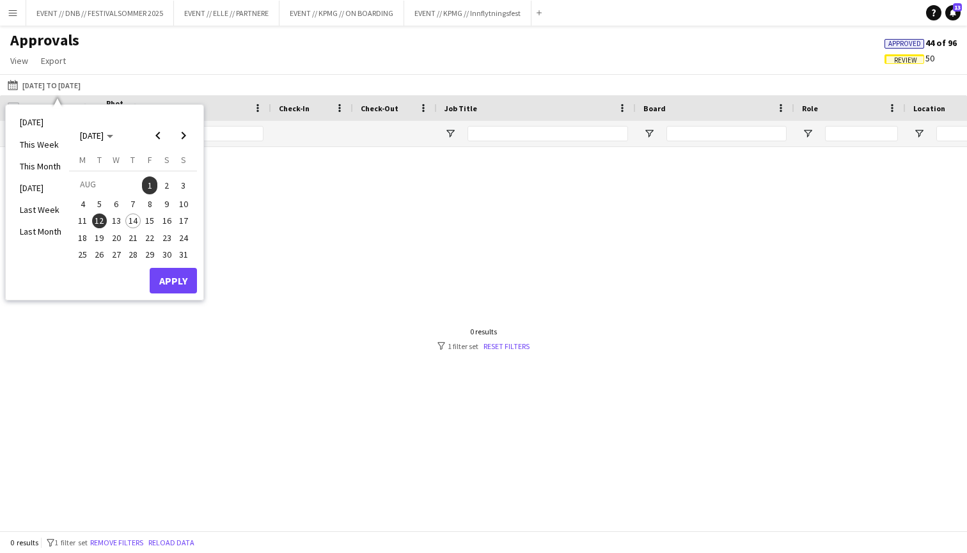
click at [132, 221] on span "14" at bounding box center [132, 221] width 15 height 15
click at [152, 187] on span "1" at bounding box center [149, 185] width 15 height 18
click at [187, 274] on button "Apply" at bounding box center [173, 281] width 47 height 26
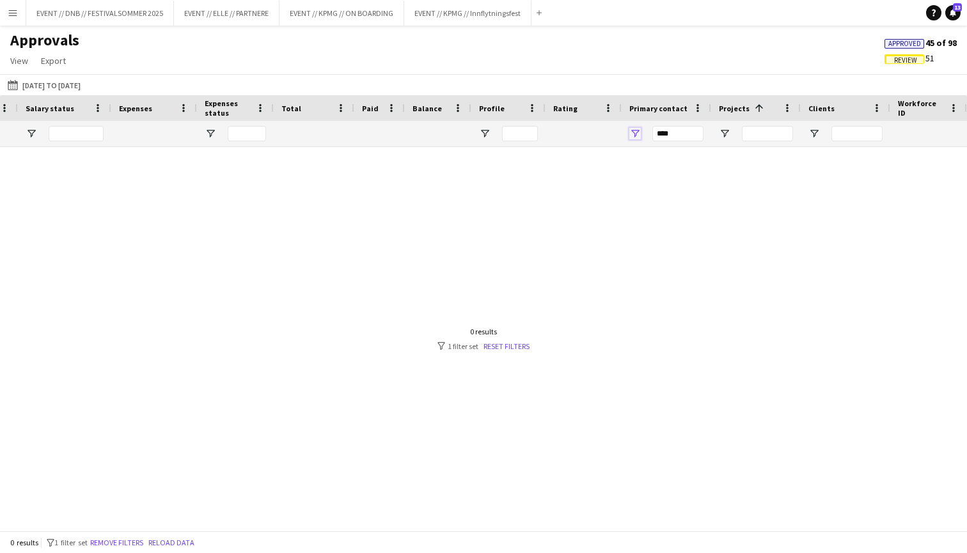
click at [633, 132] on span "Open Filter Menu" at bounding box center [635, 134] width 12 height 12
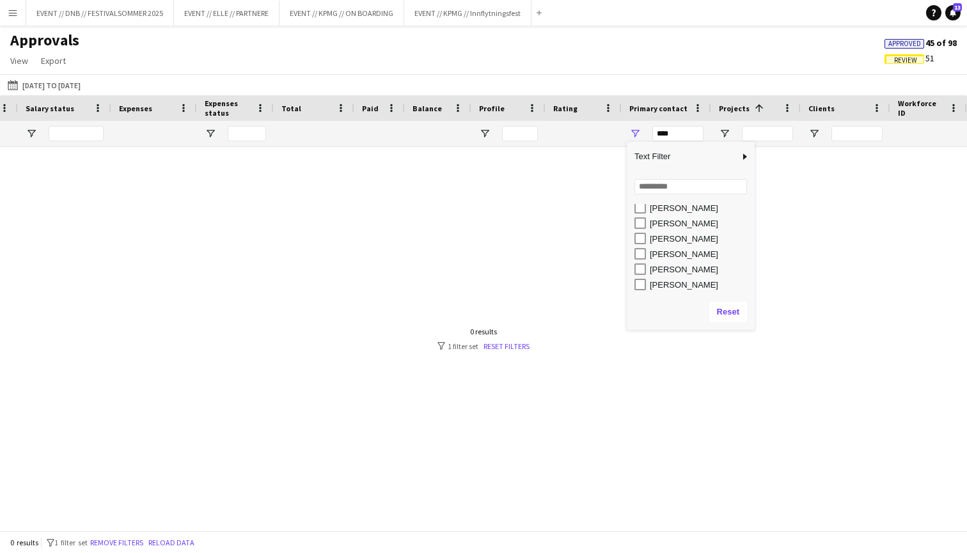
click at [805, 237] on div at bounding box center [483, 339] width 967 height 384
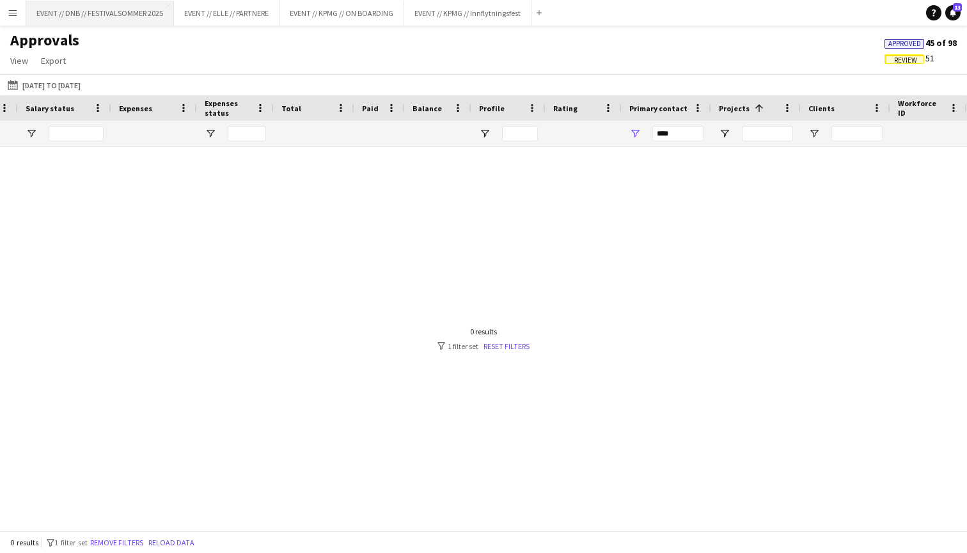
click at [87, 8] on button "EVENT // DNB // FESTIVALSOMMER 2025 Close" at bounding box center [100, 13] width 148 height 25
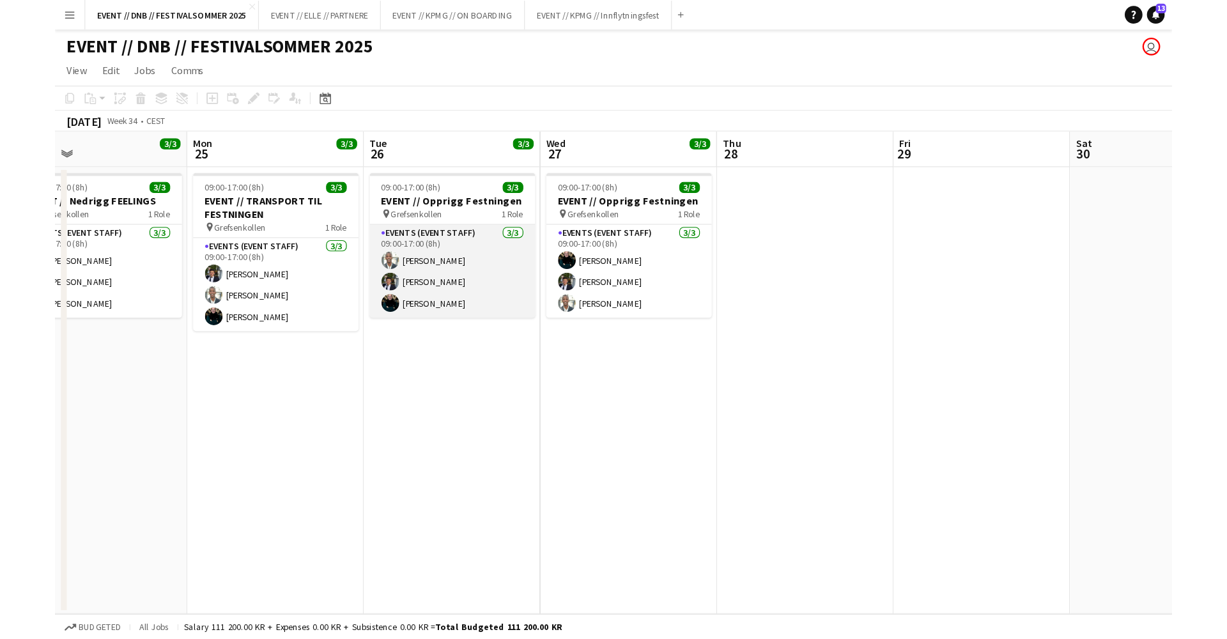
scroll to position [0, 351]
